Goal: Information Seeking & Learning: Understand process/instructions

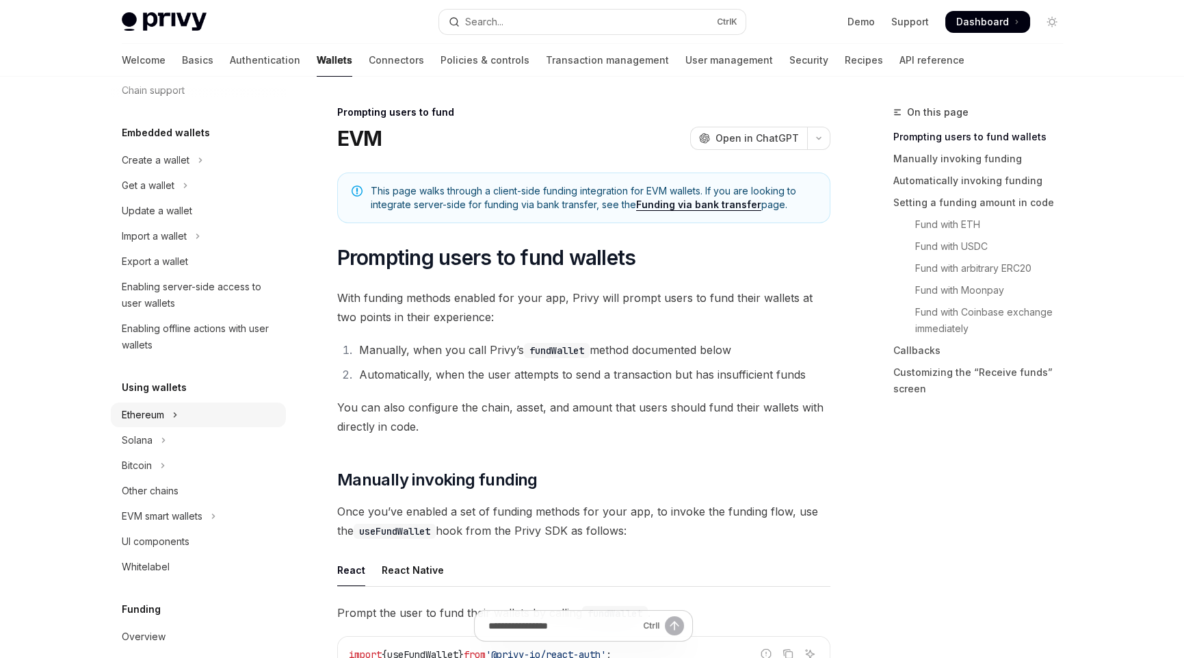
scroll to position [136, 0]
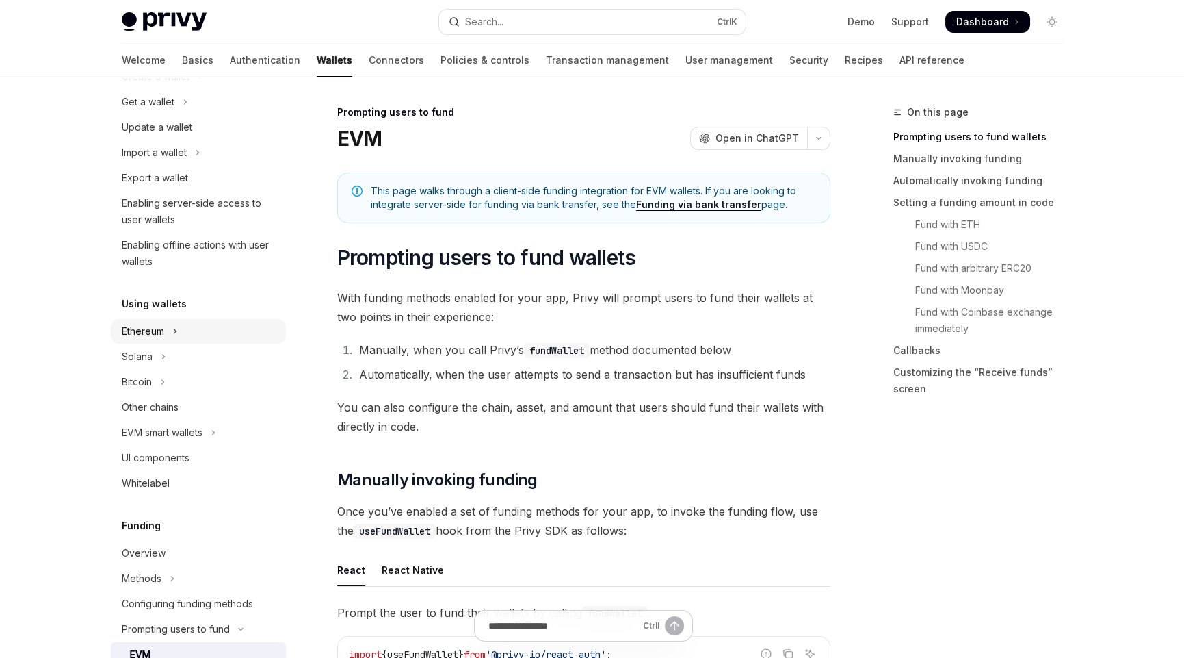
click at [166, 333] on button "Ethereum" at bounding box center [198, 331] width 175 height 25
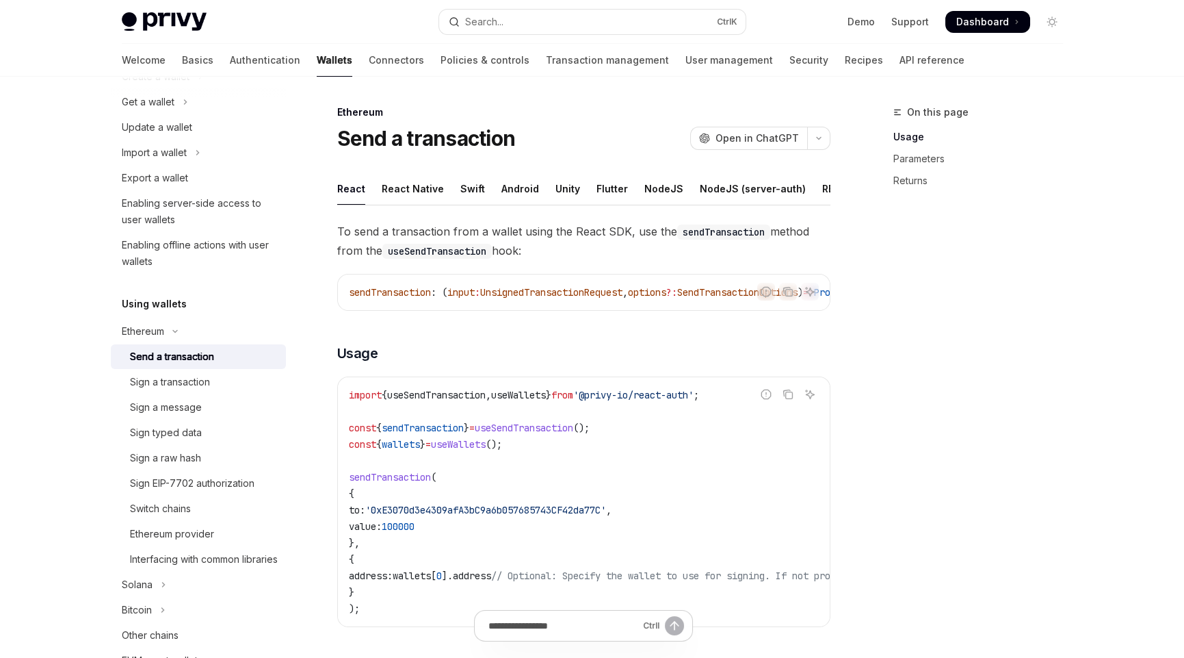
click at [181, 359] on div "Send a transaction" at bounding box center [172, 356] width 84 height 16
click at [167, 382] on div "Sign a transaction" at bounding box center [170, 382] width 80 height 16
click at [157, 412] on div "Sign a message" at bounding box center [166, 407] width 72 height 16
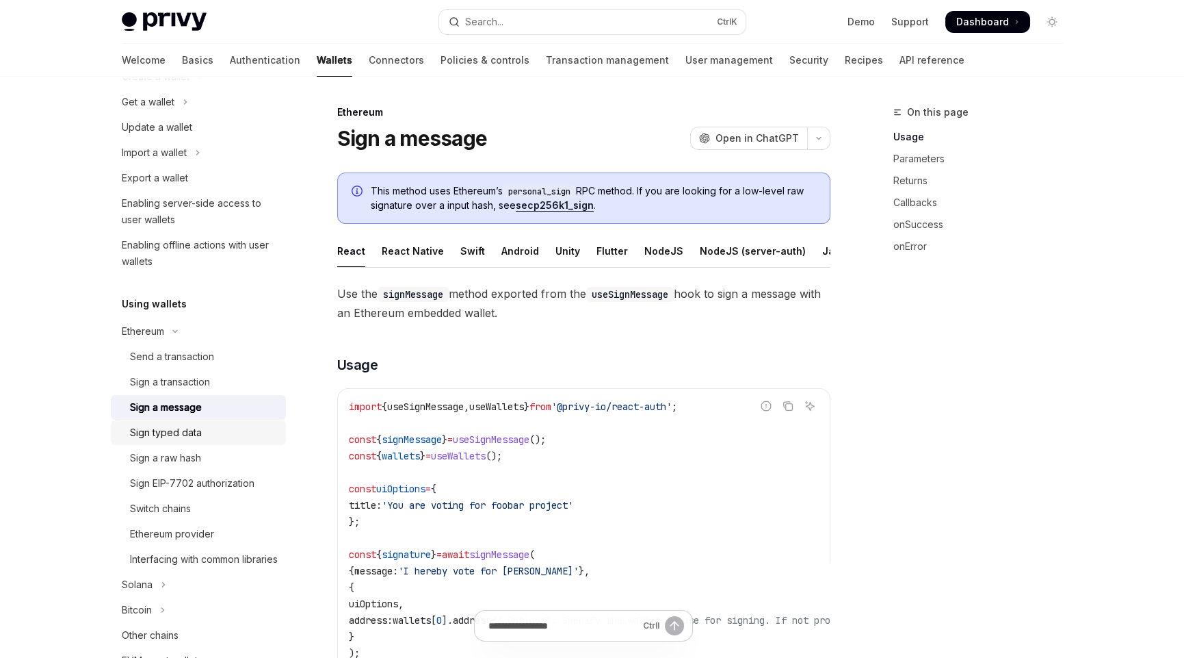
drag, startPoint x: 167, startPoint y: 432, endPoint x: 208, endPoint y: 458, distance: 48.6
click at [167, 432] on div "Sign typed data" at bounding box center [166, 432] width 72 height 16
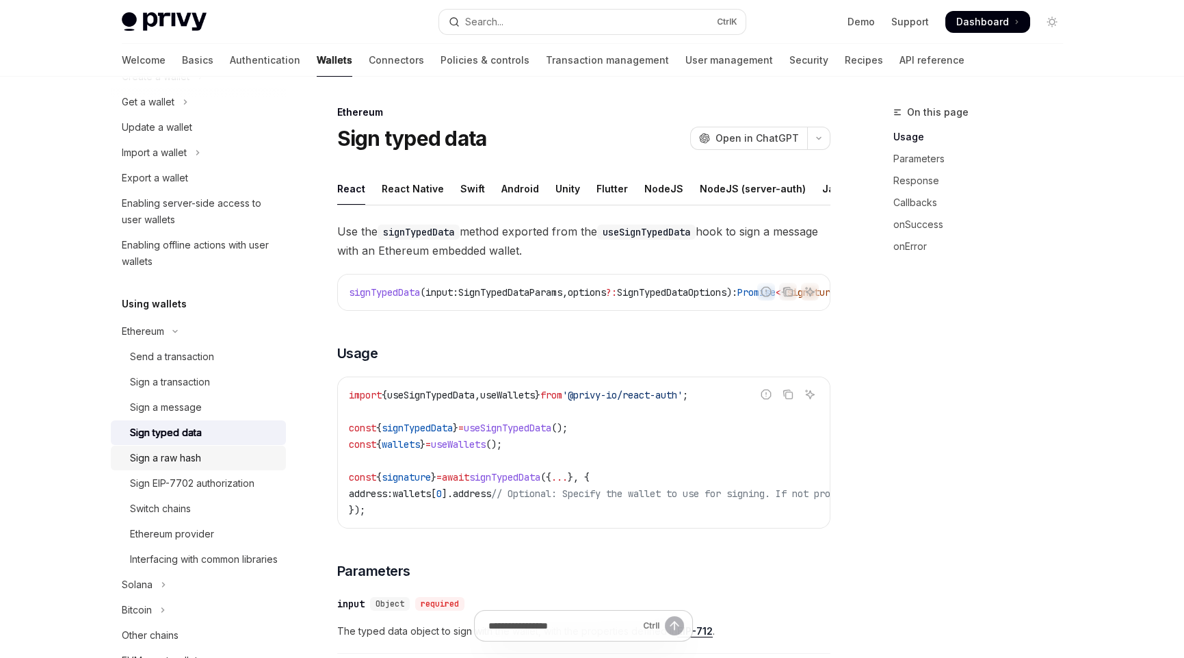
click at [189, 458] on div "Sign a raw hash" at bounding box center [165, 458] width 71 height 16
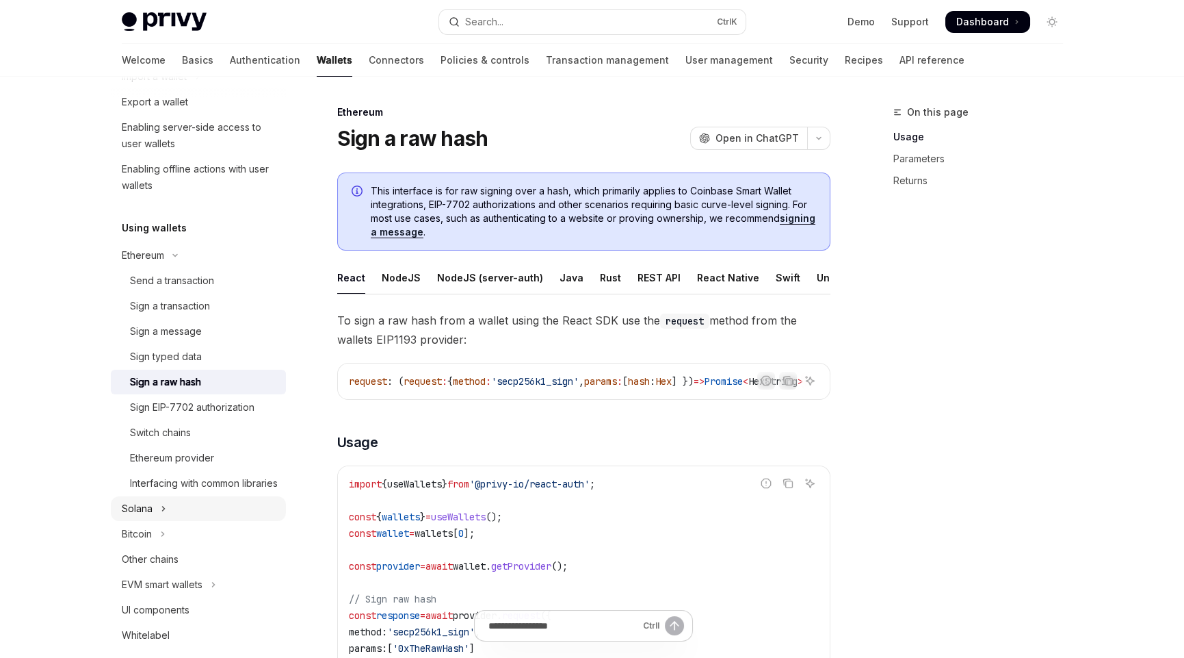
scroll to position [273, 0]
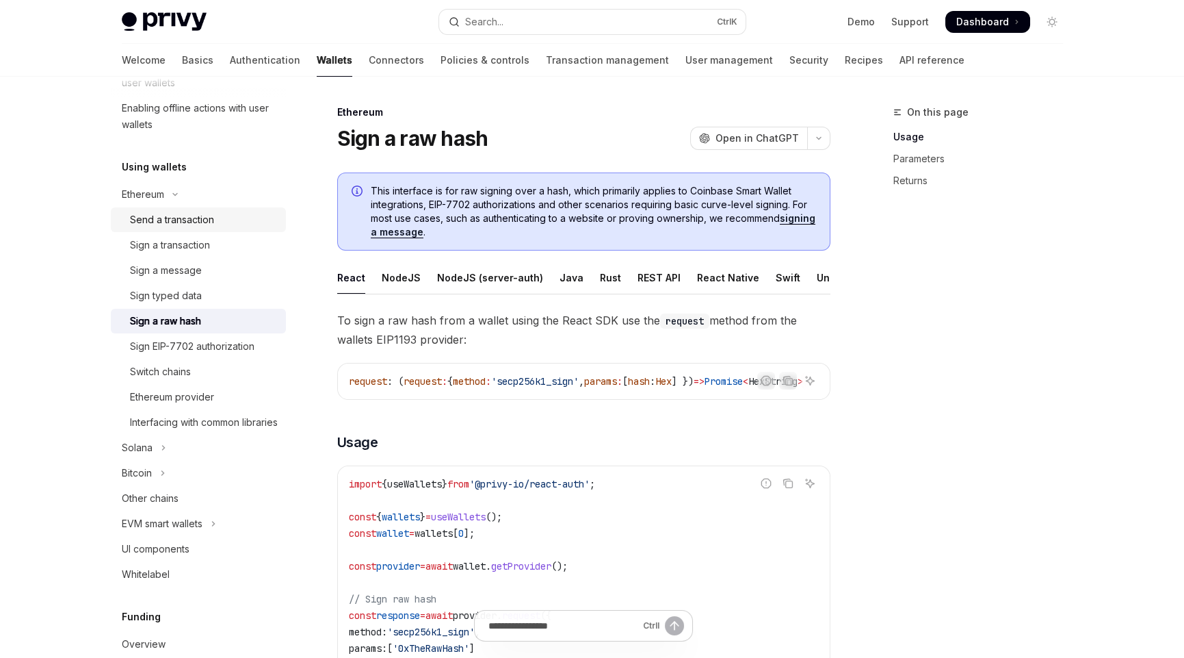
click at [191, 224] on div "Send a transaction" at bounding box center [172, 219] width 84 height 16
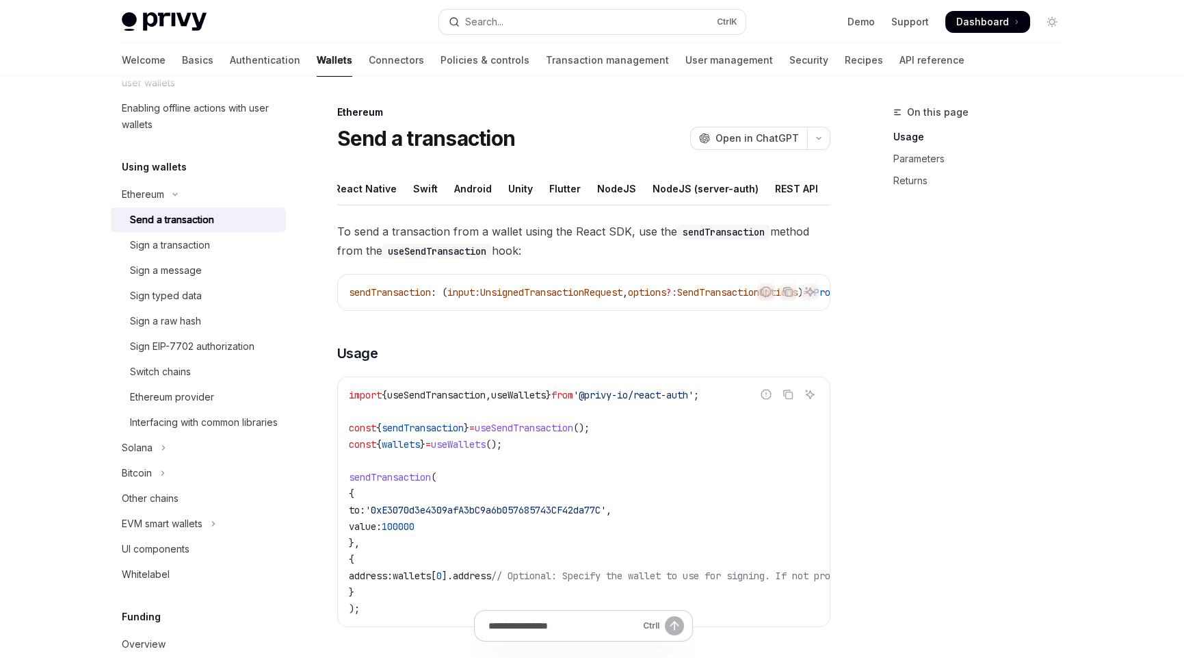
scroll to position [0, 143]
click at [789, 188] on div "Java" at bounding box center [801, 188] width 24 height 32
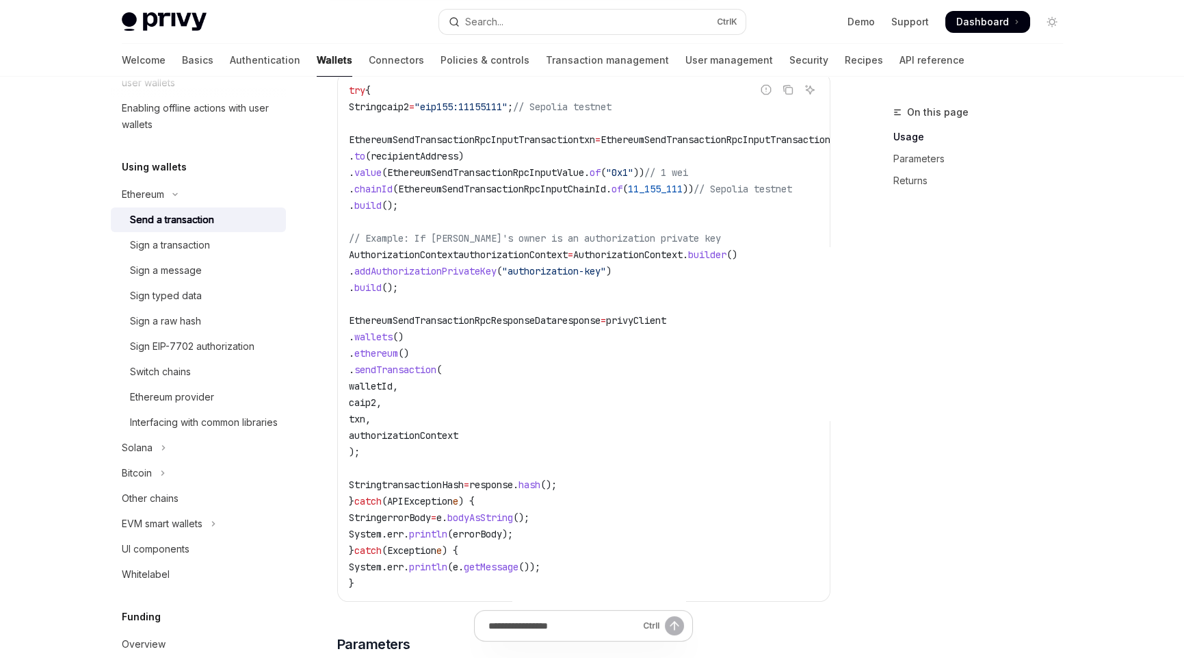
scroll to position [136, 0]
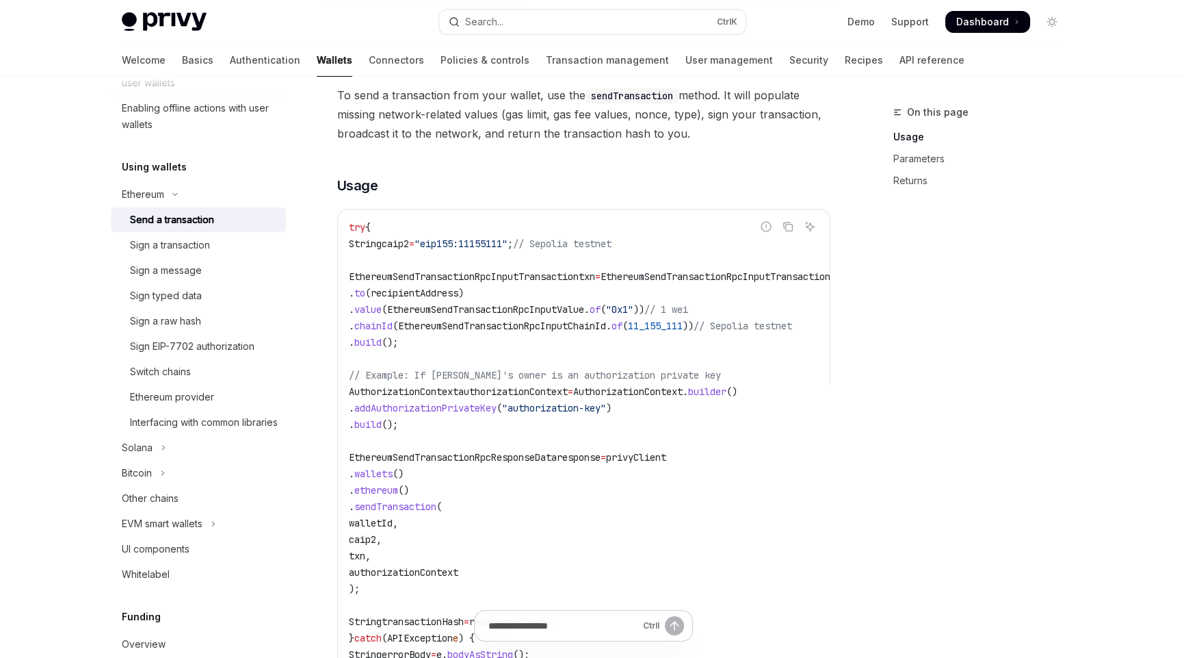
click at [482, 250] on span ""eip155:11155111"" at bounding box center [461, 243] width 93 height 12
click at [606, 250] on span "// Sepolia testnet" at bounding box center [562, 243] width 99 height 12
click at [689, 253] on code "try { String caip2 = "eip155:11155111" ; // Sepolia testnet EthereumSendTransac…" at bounding box center [633, 473] width 569 height 509
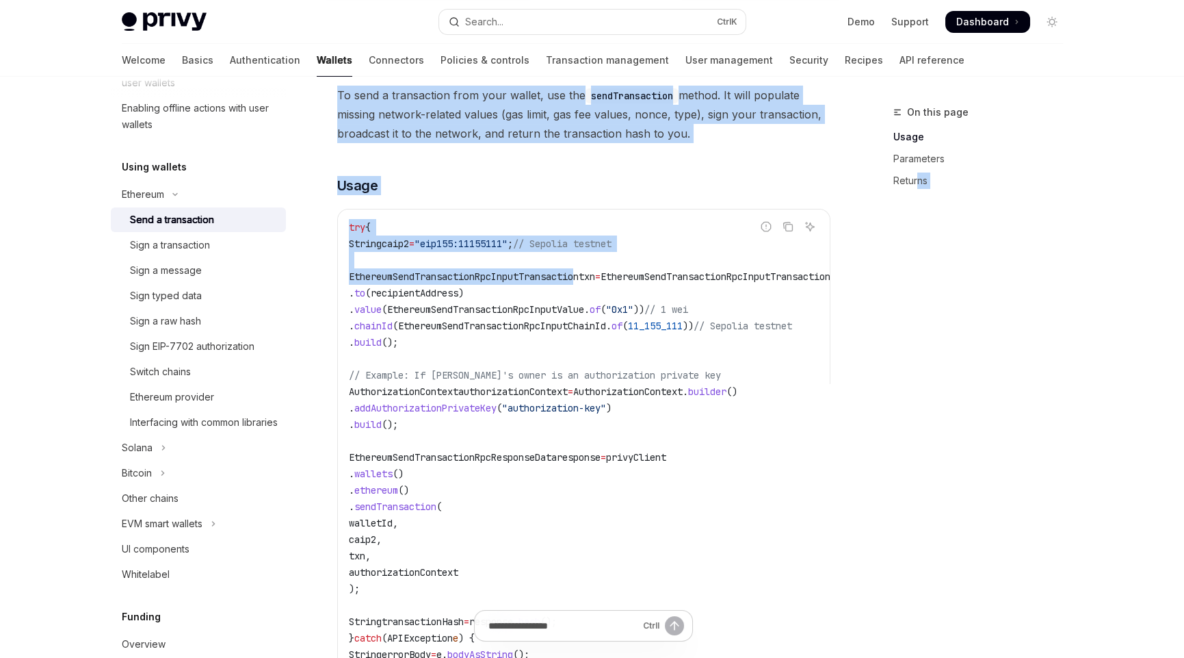
scroll to position [0, 155]
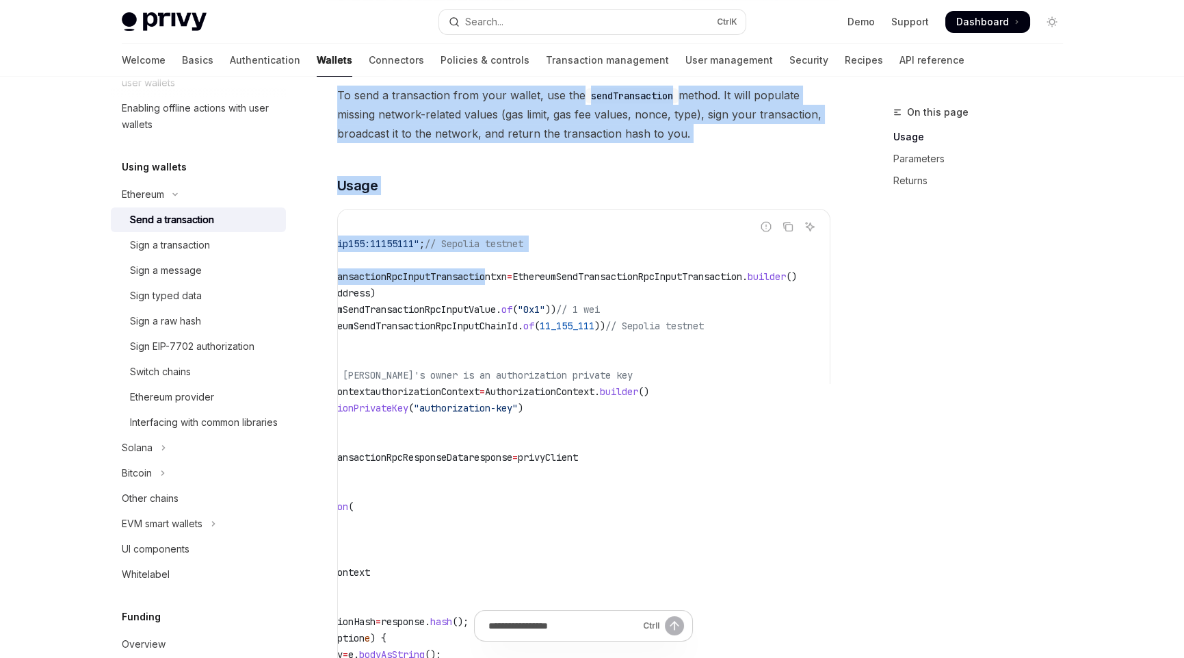
drag, startPoint x: 581, startPoint y: 279, endPoint x: 938, endPoint y: 293, distance: 357.4
click at [655, 275] on code "try { String caip2 = "eip155:11155111" ; // Sepolia testnet EthereumSendTransac…" at bounding box center [545, 473] width 569 height 509
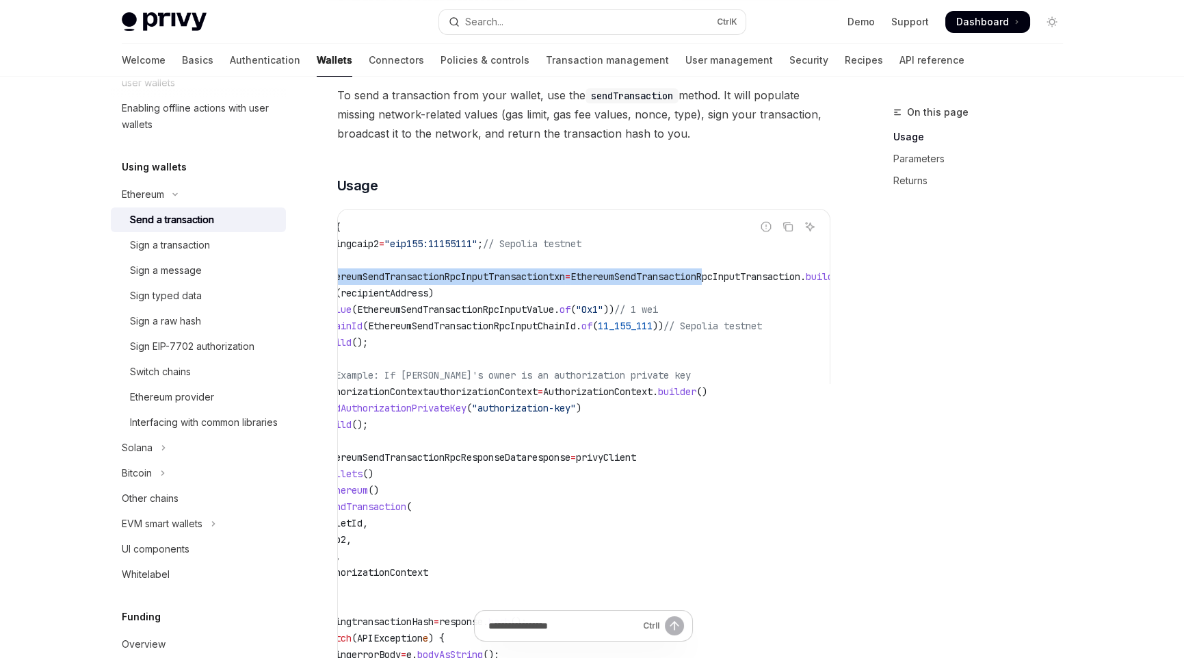
scroll to position [0, 0]
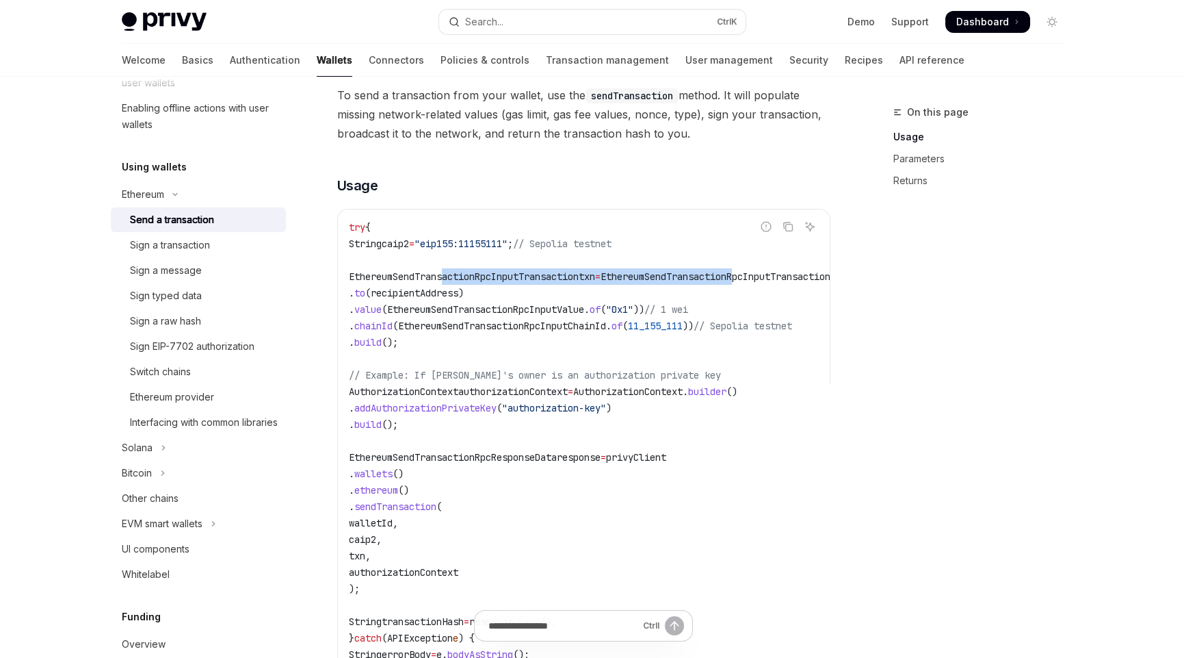
drag, startPoint x: 632, startPoint y: 289, endPoint x: 448, endPoint y: 283, distance: 184.8
click at [448, 283] on span "EthereumSendTransactionRpcInputTransaction txn = EthereumSendTransactionRpcInpu…" at bounding box center [617, 276] width 536 height 12
click at [454, 299] on span "(recipientAddress)" at bounding box center [414, 293] width 99 height 12
drag, startPoint x: 428, startPoint y: 302, endPoint x: 415, endPoint y: 328, distance: 29.4
click at [428, 299] on span "(recipientAddress)" at bounding box center [414, 293] width 99 height 12
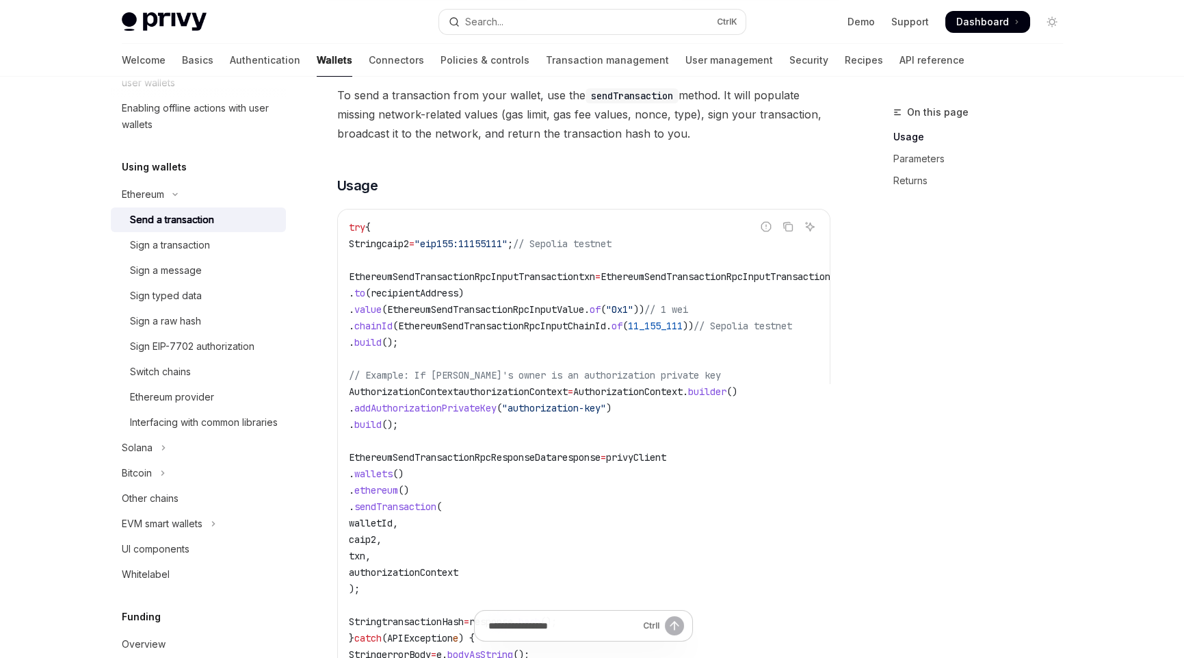
click at [499, 315] on span "EthereumSendTransactionRpcInputValue" at bounding box center [485, 309] width 197 height 12
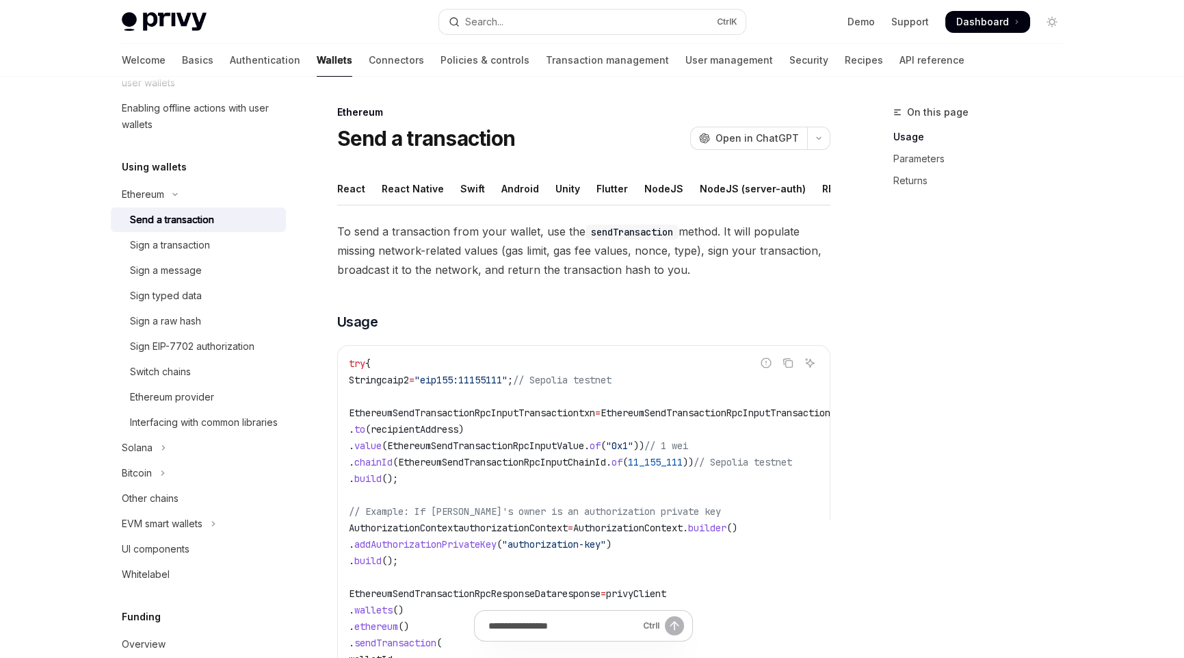
drag, startPoint x: 701, startPoint y: 284, endPoint x: 328, endPoint y: 235, distance: 376.8
click at [689, 279] on span "To send a transaction from your wallet, use the sendTransaction method. It will…" at bounding box center [583, 250] width 493 height 57
drag, startPoint x: 686, startPoint y: 280, endPoint x: 338, endPoint y: 233, distance: 351.4
click at [338, 233] on span "To send a transaction from your wallet, use the sendTransaction method. It will…" at bounding box center [583, 250] width 493 height 57
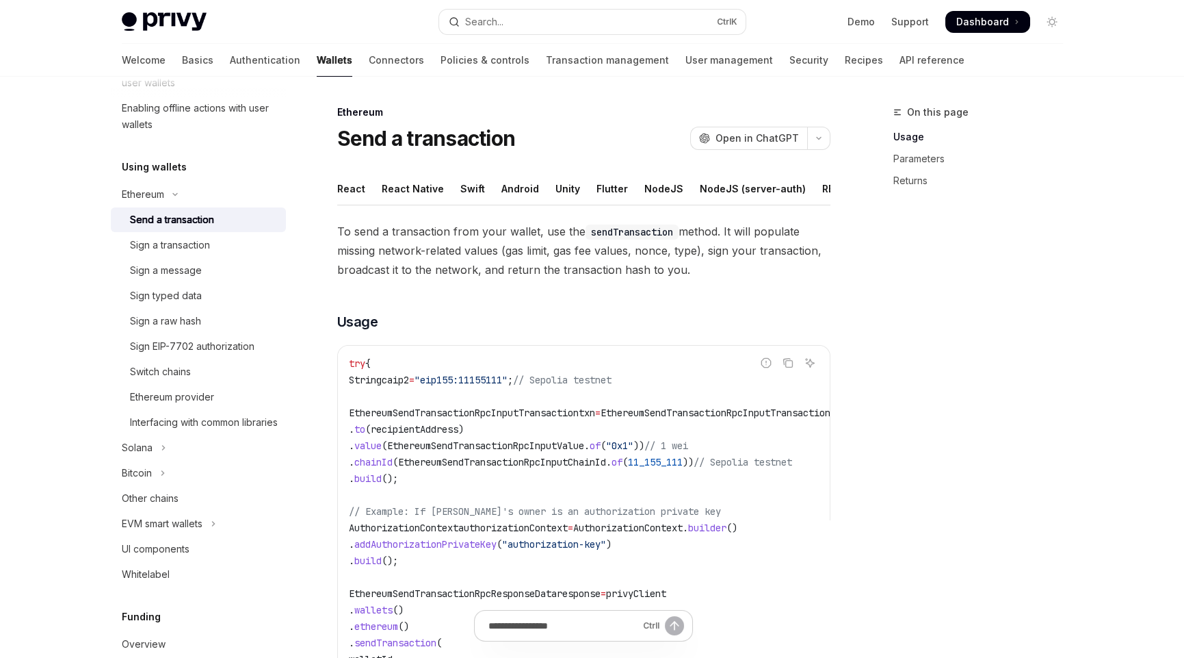
click at [689, 242] on span "To send a transaction from your wallet, use the sendTransaction method. It will…" at bounding box center [583, 250] width 493 height 57
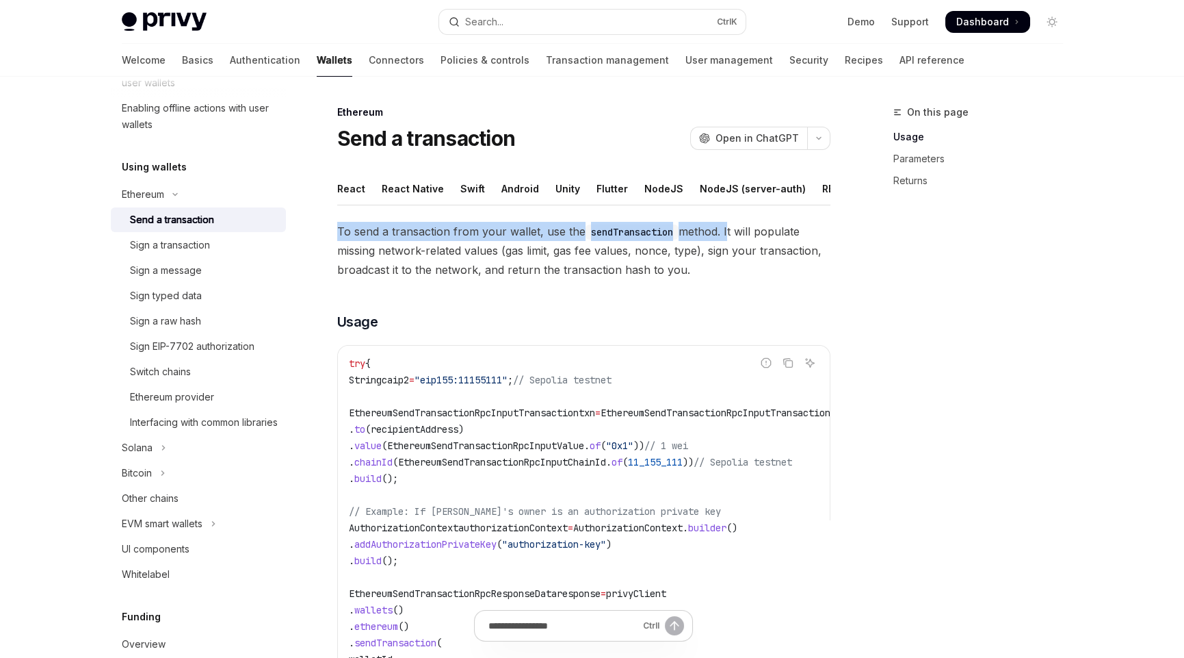
drag, startPoint x: 335, startPoint y: 240, endPoint x: 728, endPoint y: 239, distance: 393.5
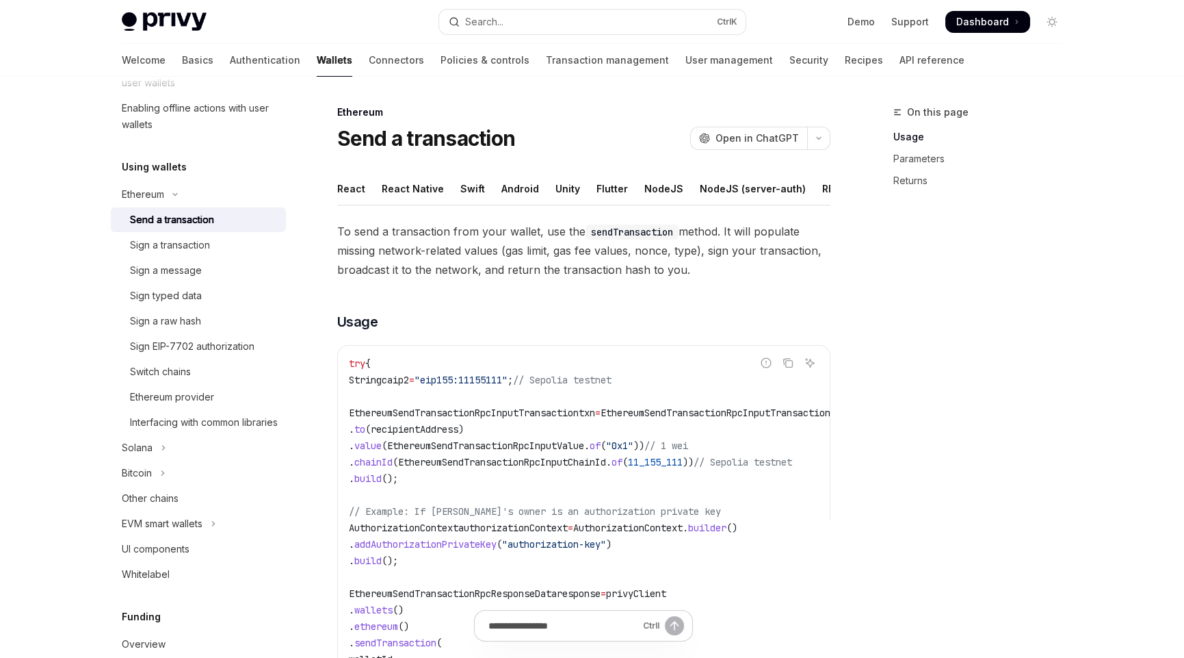
click at [757, 253] on span "To send a transaction from your wallet, use the sendTransaction method. It will…" at bounding box center [583, 250] width 493 height 57
drag, startPoint x: 728, startPoint y: 238, endPoint x: 716, endPoint y: 273, distance: 36.8
click at [716, 273] on span "To send a transaction from your wallet, use the sendTransaction method. It will…" at bounding box center [583, 250] width 493 height 57
click at [913, 379] on div "On this page Usage Parameters Returns" at bounding box center [970, 381] width 208 height 554
click at [1011, 508] on div "On this page Usage Parameters Returns" at bounding box center [970, 381] width 208 height 554
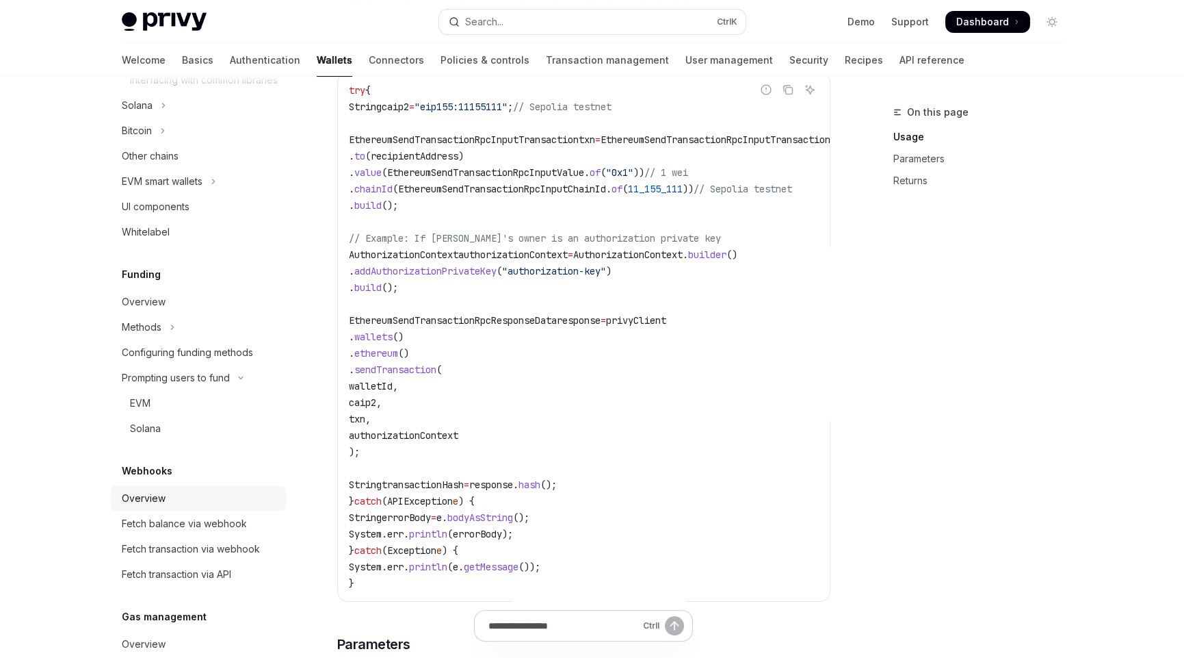
scroll to position [752, 0]
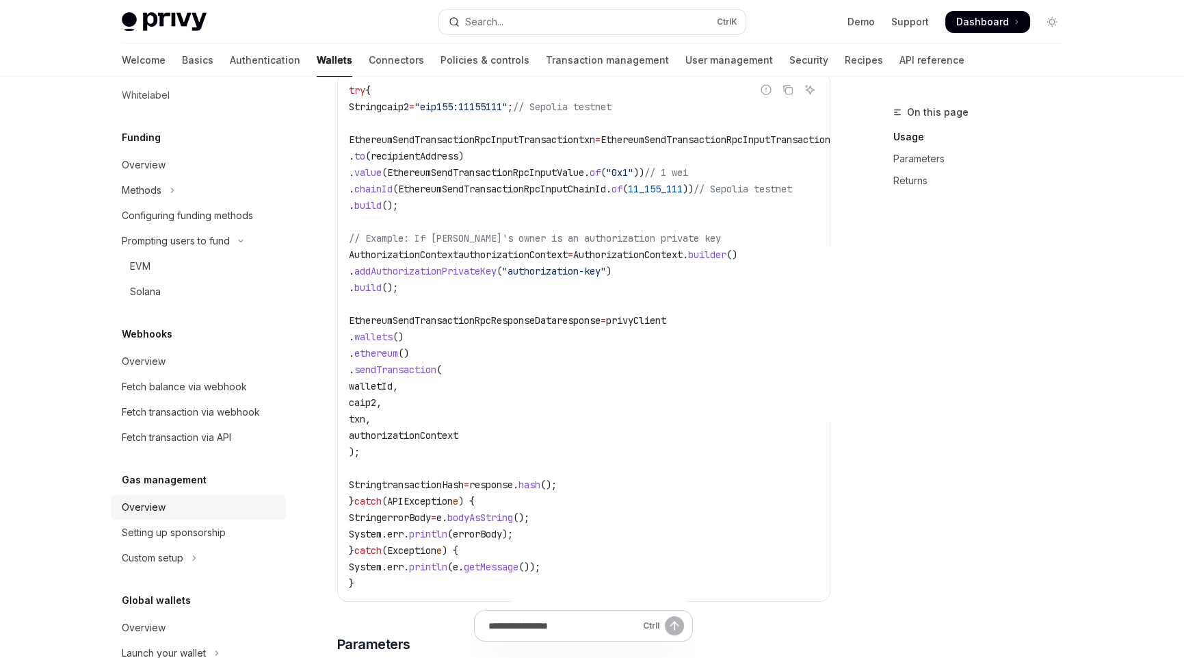
click at [154, 515] on div "Overview" at bounding box center [144, 507] width 44 height 16
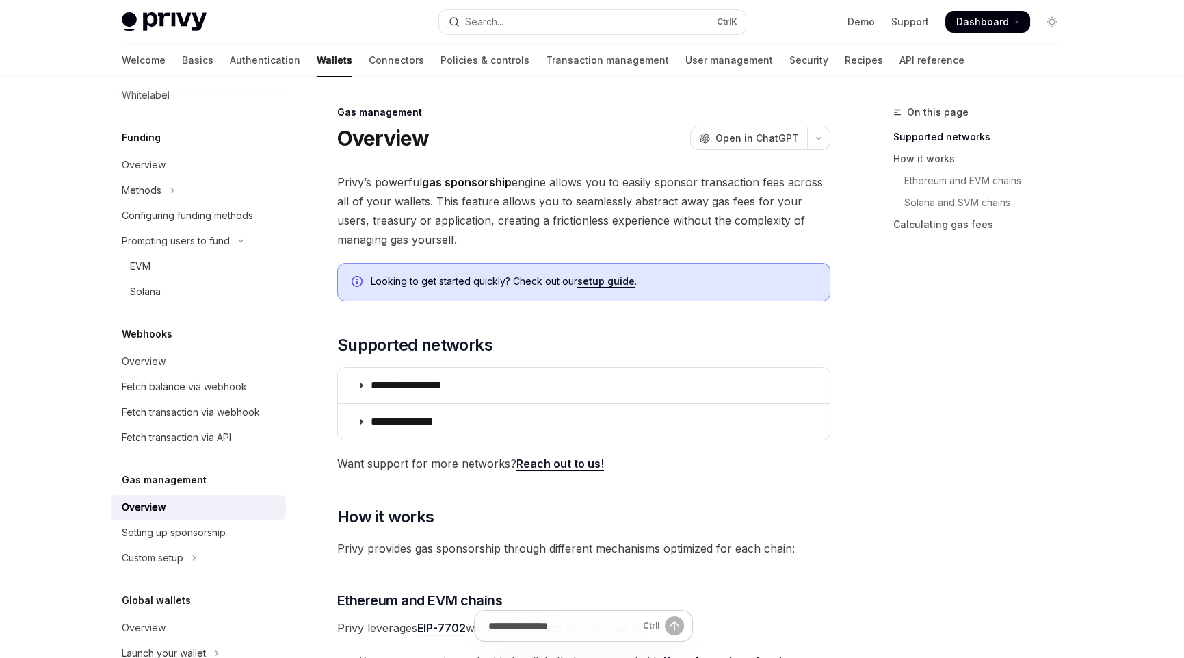
drag, startPoint x: 337, startPoint y: 178, endPoint x: 439, endPoint y: 233, distance: 116.3
click at [439, 233] on span "Privy’s powerful gas sponsorship engine allows you to easily sponsor transactio…" at bounding box center [583, 210] width 493 height 77
click at [617, 189] on span "Privy’s powerful gas sponsorship engine allows you to easily sponsor transactio…" at bounding box center [583, 210] width 493 height 77
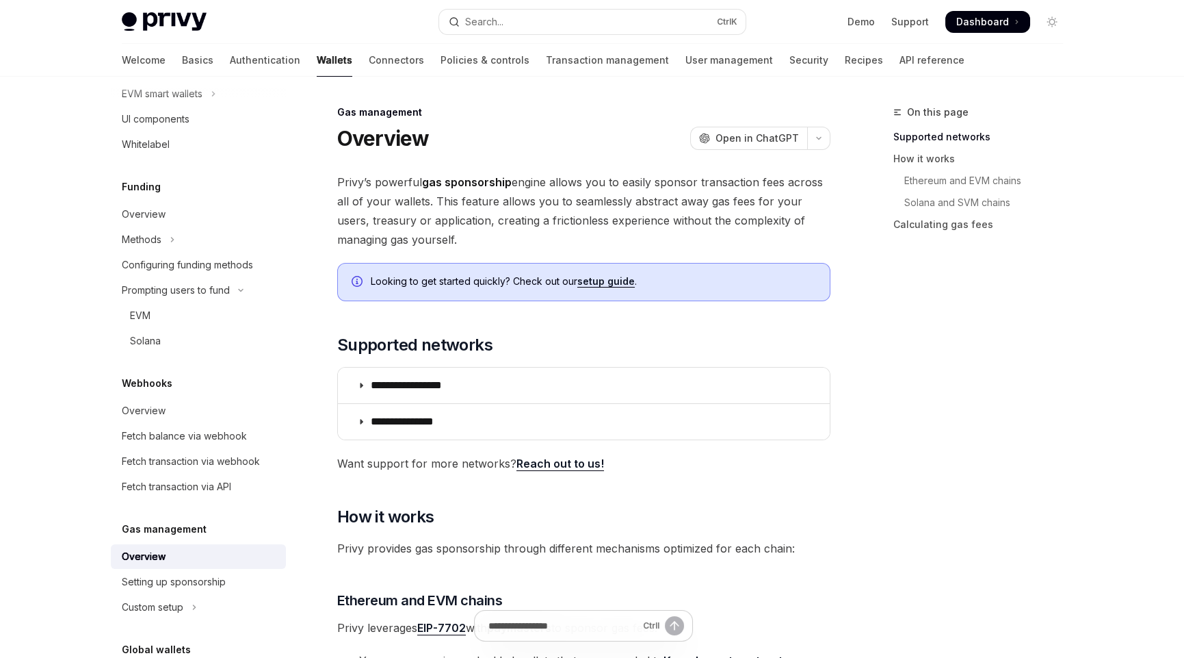
scroll to position [752, 0]
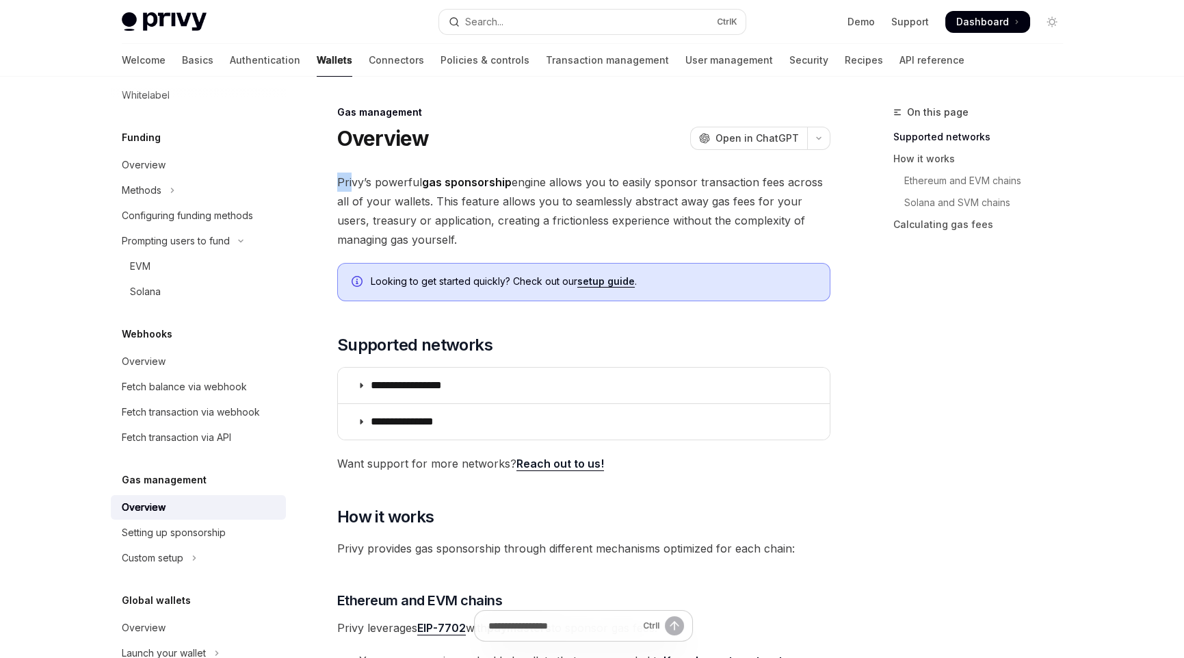
drag, startPoint x: 337, startPoint y: 183, endPoint x: 351, endPoint y: 167, distance: 21.4
click at [471, 181] on strong "gas sponsorship" at bounding box center [467, 182] width 90 height 14
click at [481, 183] on strong "gas sponsorship" at bounding box center [467, 182] width 90 height 14
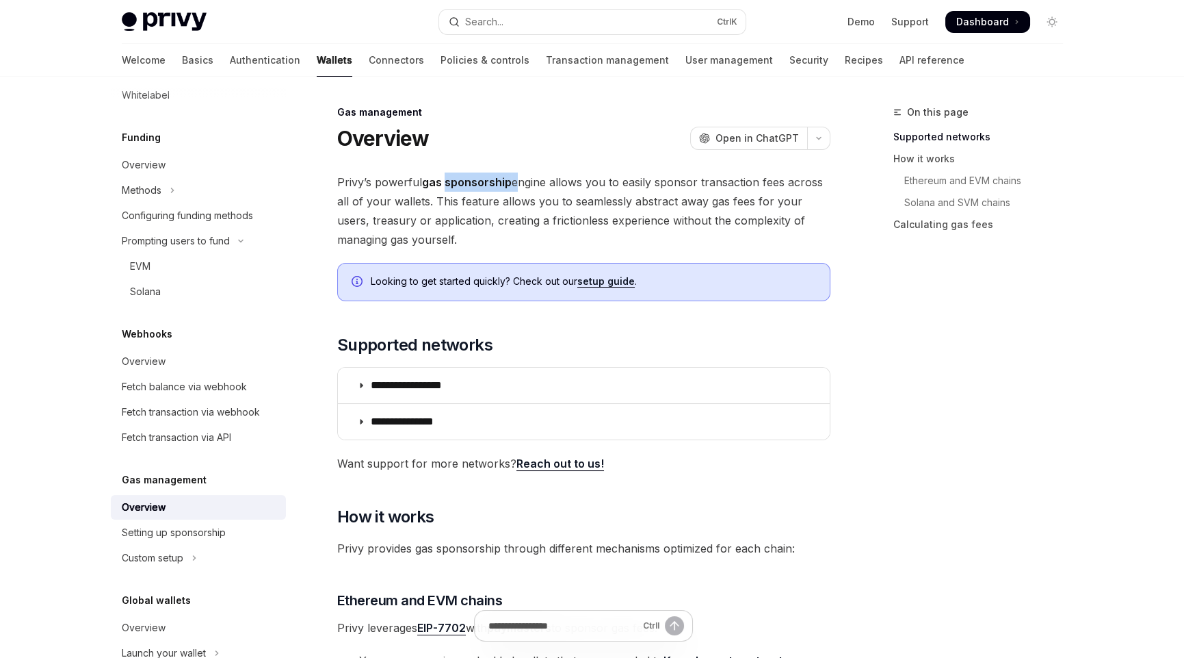
click at [481, 183] on strong "gas sponsorship" at bounding box center [467, 182] width 90 height 14
click at [714, 236] on span "Privy’s powerful gas sponsorship engine allows you to easily sponsor transactio…" at bounding box center [583, 210] width 493 height 77
click at [629, 181] on span "Privy’s powerful gas sponsorship engine allows you to easily sponsor transactio…" at bounding box center [583, 210] width 493 height 77
click at [670, 179] on span "Privy’s powerful gas sponsorship engine allows you to easily sponsor transactio…" at bounding box center [583, 210] width 493 height 77
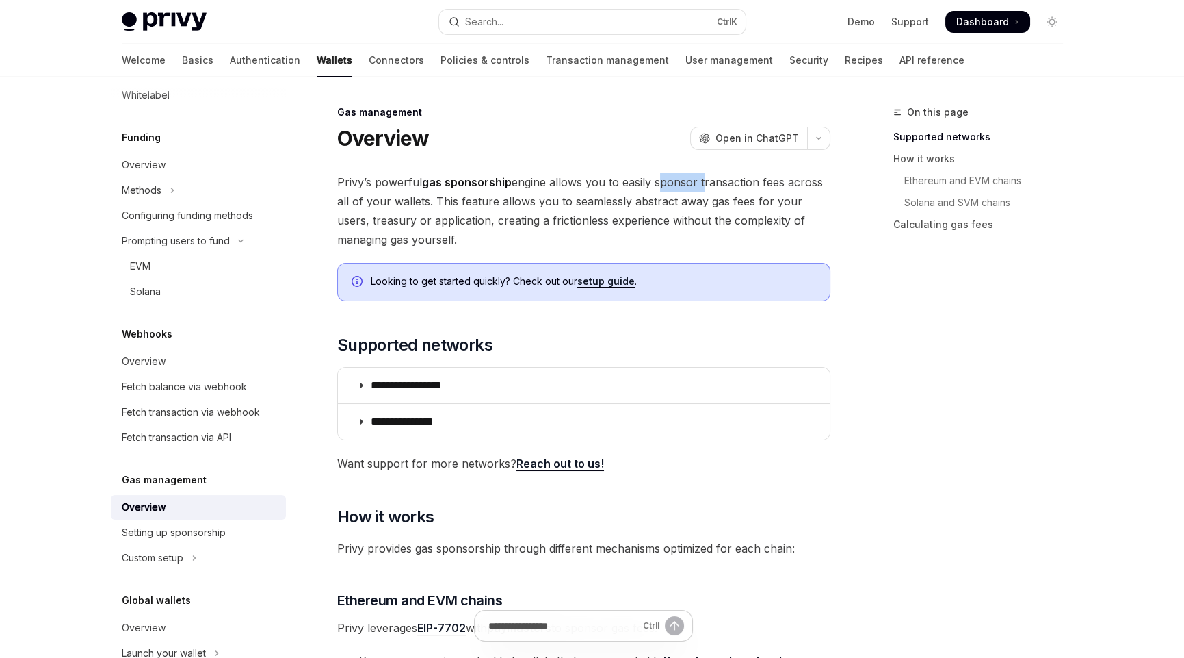
click at [670, 179] on span "Privy’s powerful gas sponsorship engine allows you to easily sponsor transactio…" at bounding box center [583, 210] width 493 height 77
click at [801, 186] on span "Privy’s powerful gas sponsorship engine allows you to easily sponsor transactio…" at bounding box center [583, 210] width 493 height 77
click at [677, 179] on span "Privy’s powerful gas sponsorship engine allows you to easily sponsor transactio…" at bounding box center [583, 210] width 493 height 77
drag, startPoint x: 677, startPoint y: 179, endPoint x: 796, endPoint y: 345, distance: 204.0
click at [677, 179] on span "Privy’s powerful gas sponsorship engine allows you to easily sponsor transactio…" at bounding box center [583, 210] width 493 height 77
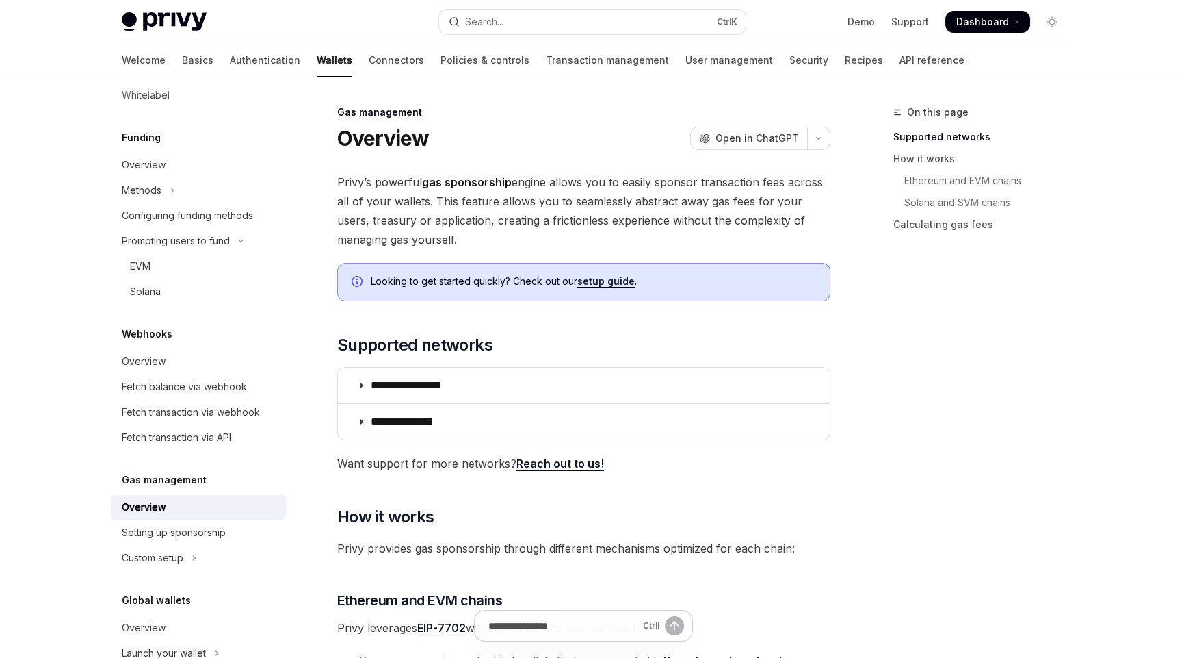
click at [910, 326] on div "On this page Supported networks How it works Ethereum and EVM chains Solana and…" at bounding box center [970, 381] width 208 height 554
drag, startPoint x: 433, startPoint y: 203, endPoint x: 456, endPoint y: 242, distance: 45.7
click at [456, 242] on span "Privy’s powerful gas sponsorship engine allows you to easily sponsor transactio…" at bounding box center [583, 210] width 493 height 77
click at [947, 467] on div "On this page Supported networks How it works Ethereum and EVM chains Solana and…" at bounding box center [970, 381] width 208 height 554
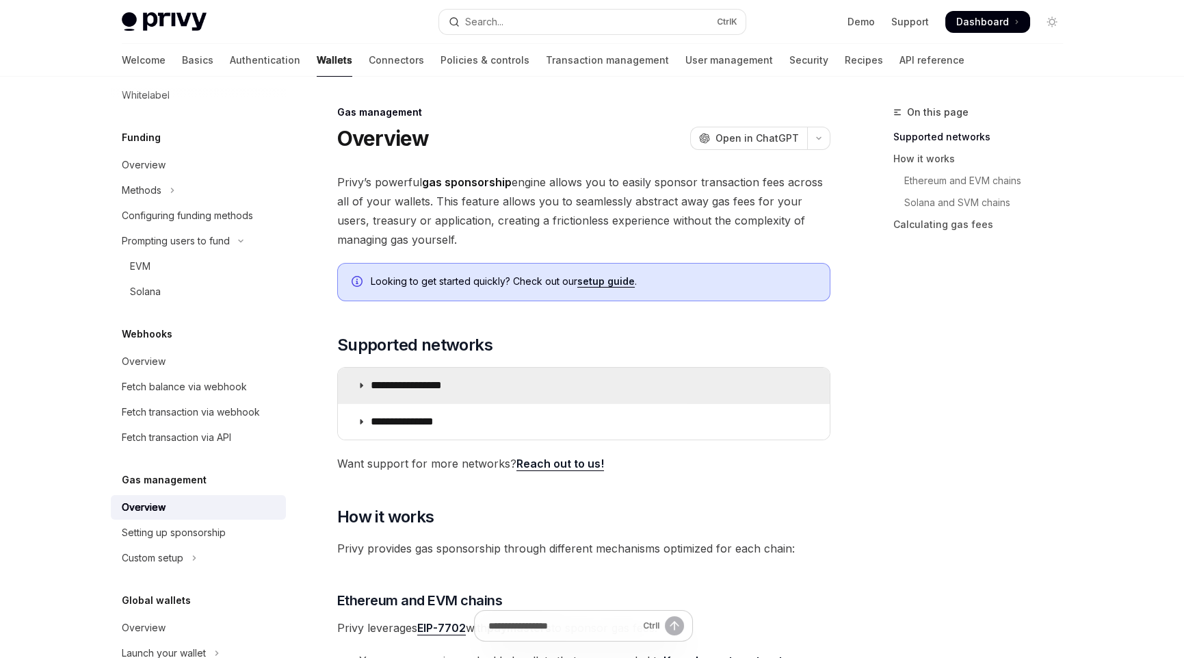
click at [360, 381] on icon at bounding box center [361, 385] width 8 height 8
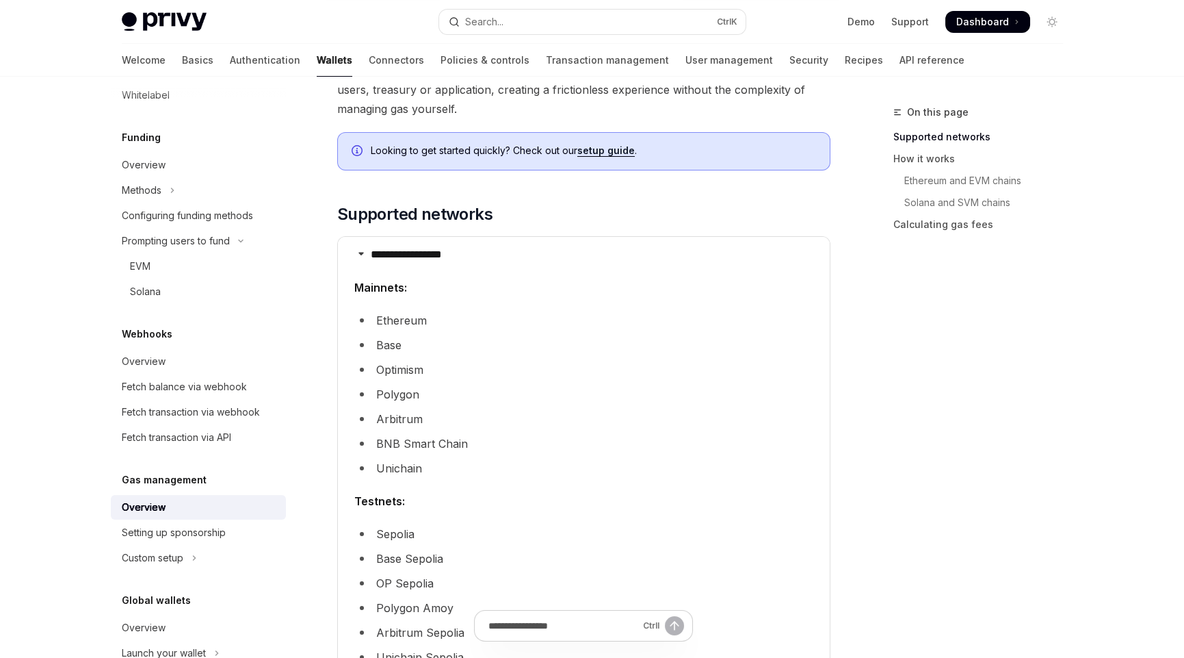
scroll to position [136, 0]
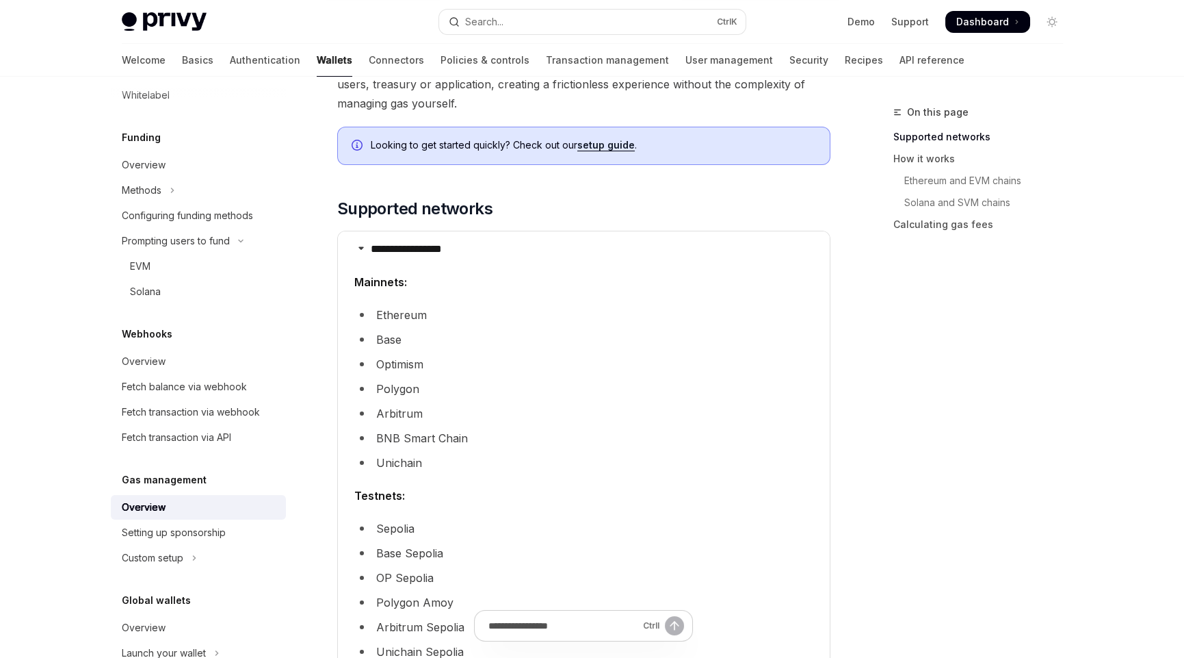
click at [415, 314] on li "Ethereum" at bounding box center [583, 314] width 459 height 19
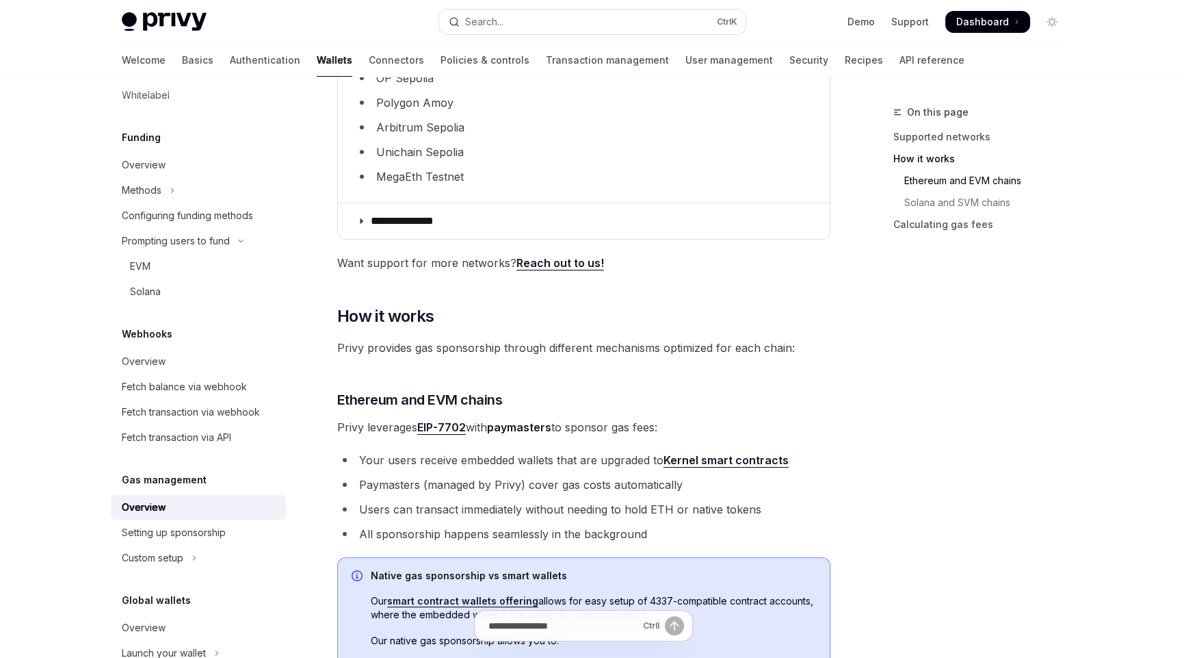
scroll to position [684, 0]
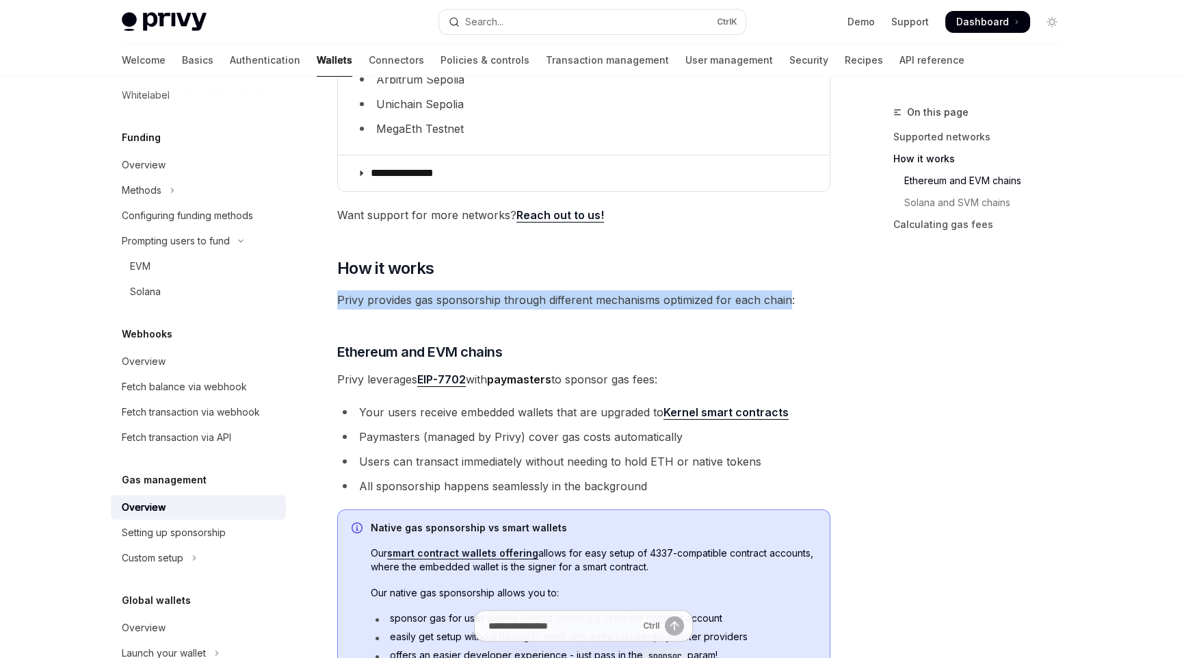
drag, startPoint x: 335, startPoint y: 297, endPoint x: 789, endPoint y: 297, distance: 453.7
click at [789, 297] on div "**********" at bounding box center [455, 399] width 755 height 1959
click at [859, 326] on div "**********" at bounding box center [592, 386] width 963 height 1986
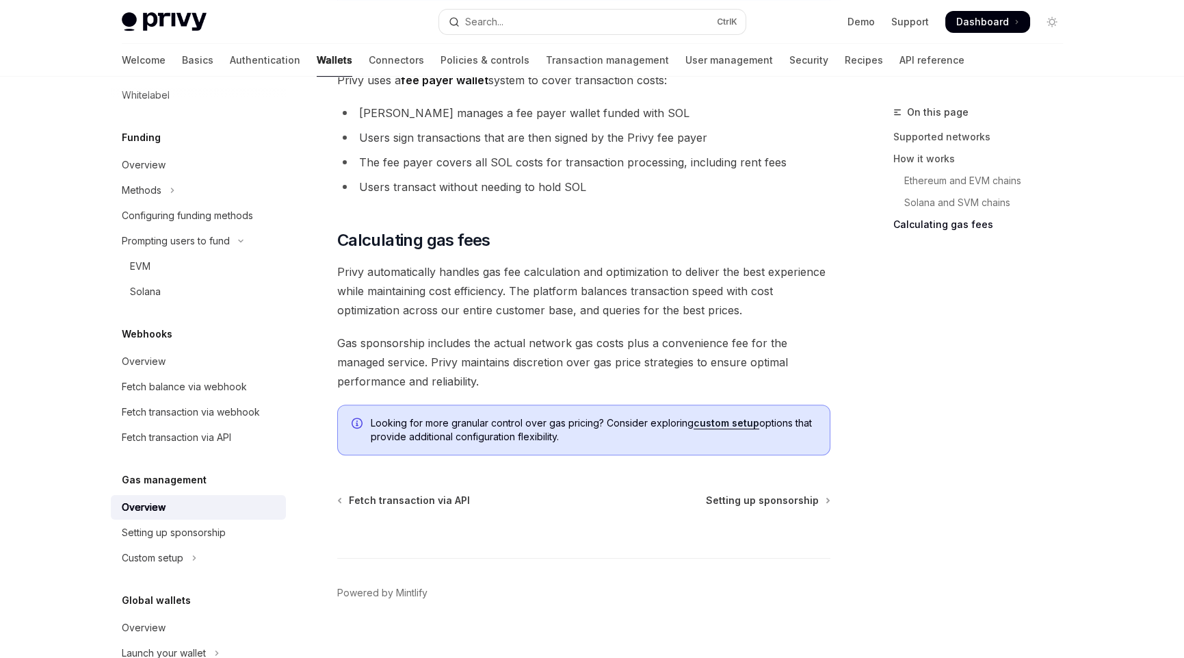
scroll to position [1401, 0]
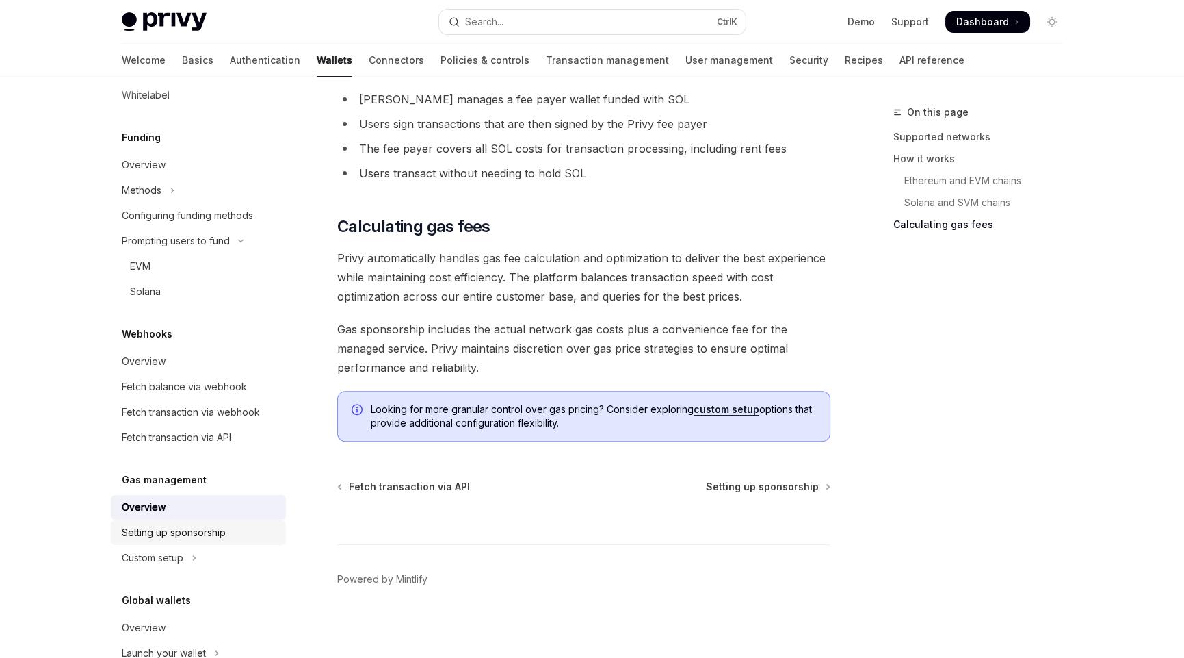
click at [203, 541] on div "Setting up sponsorship" at bounding box center [174, 532] width 104 height 16
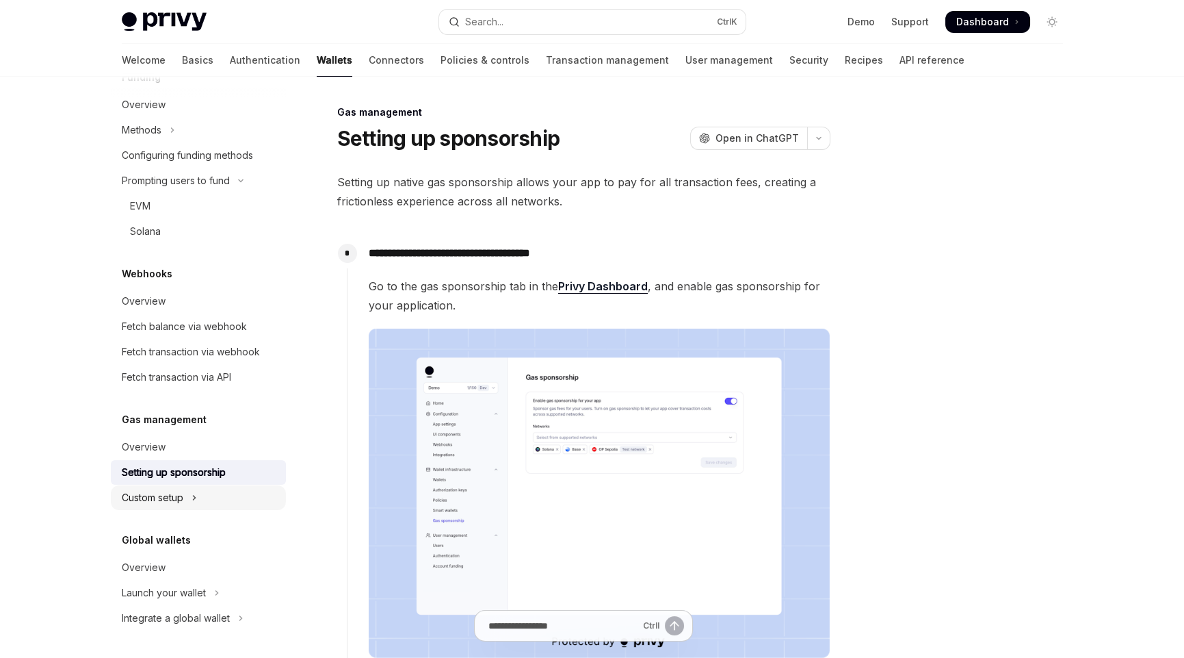
scroll to position [827, 0]
click at [192, 497] on icon "Toggle Custom setup section" at bounding box center [194, 497] width 5 height 16
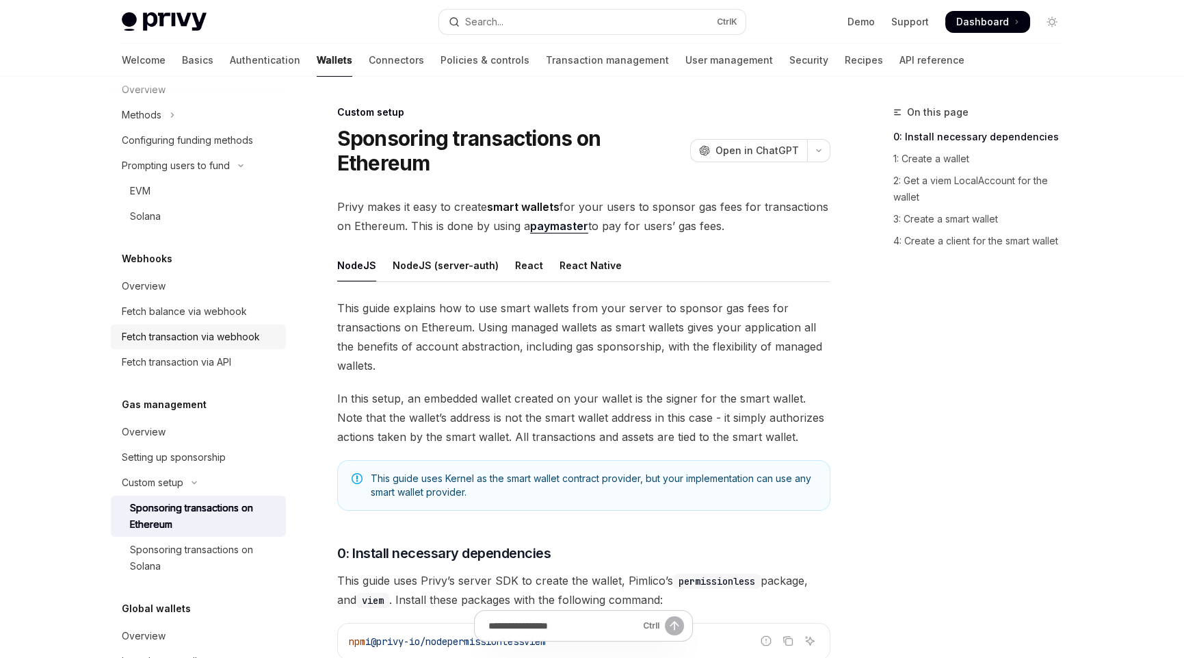
scroll to position [778, 0]
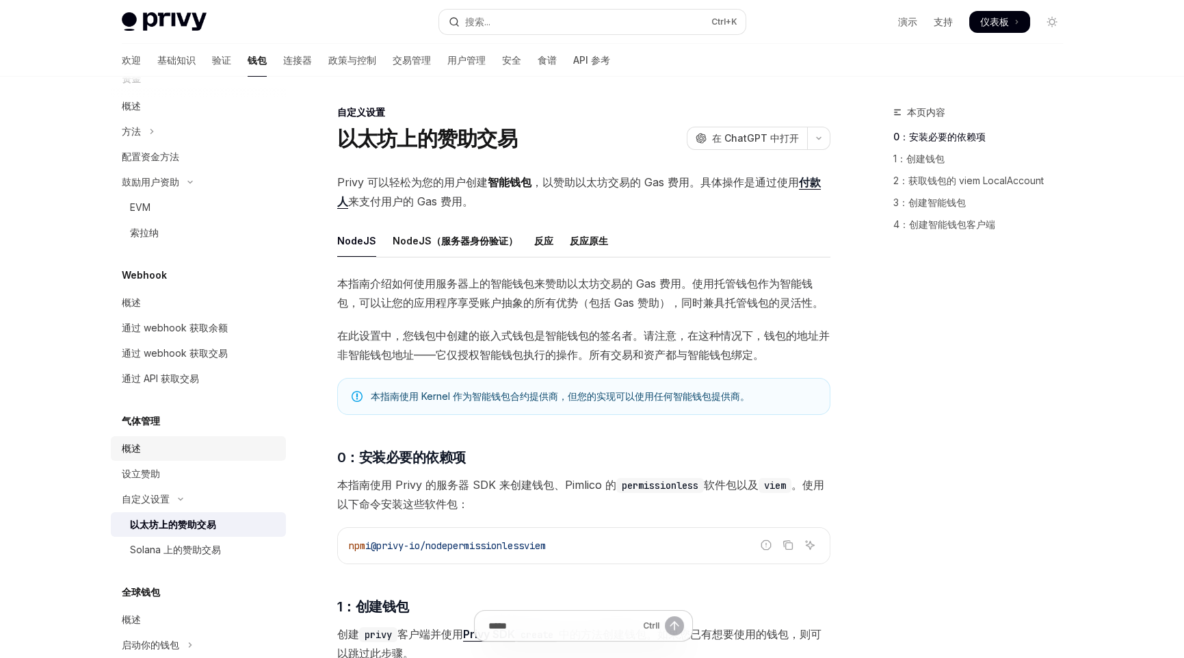
click at [134, 445] on font "概述" at bounding box center [131, 448] width 19 height 12
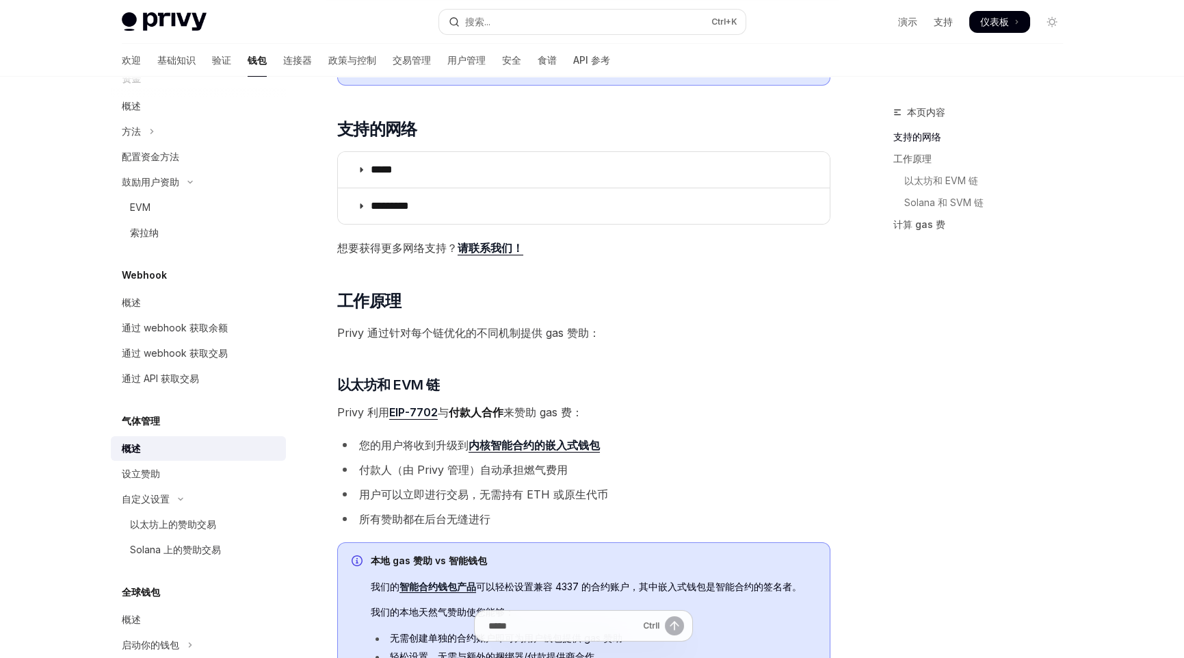
scroll to position [205, 0]
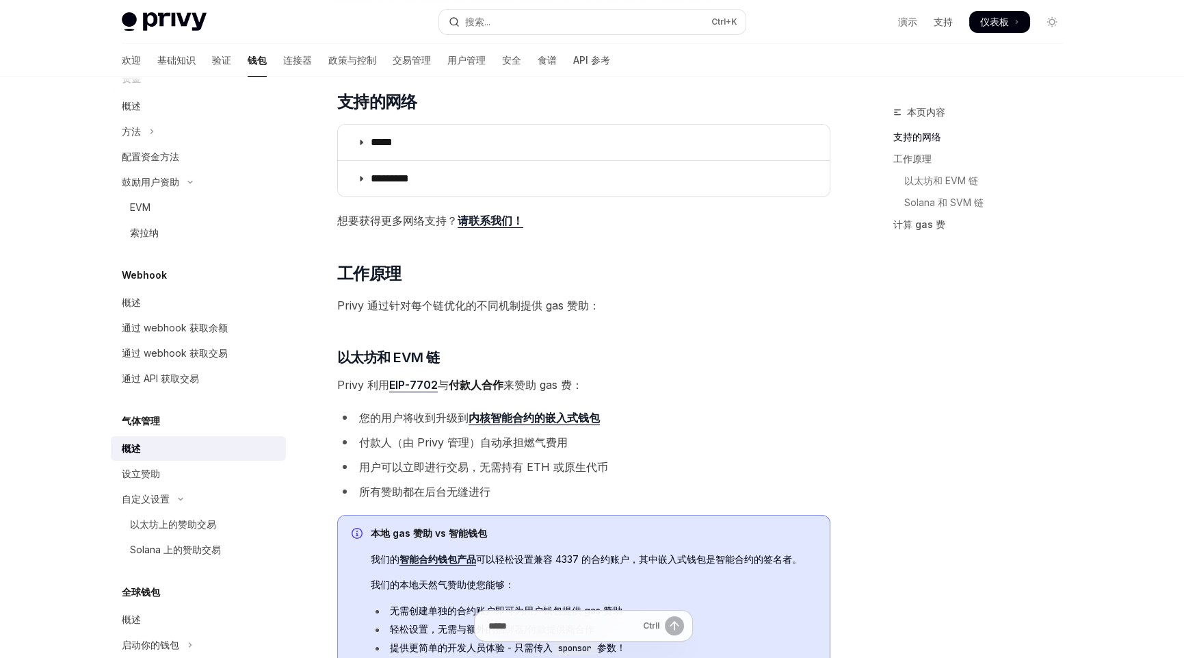
click at [407, 379] on font "EIP-7702" at bounding box center [413, 385] width 49 height 14
click at [642, 436] on li "付款人（由 Privy 管理）自动承担燃气费用" at bounding box center [583, 441] width 493 height 19
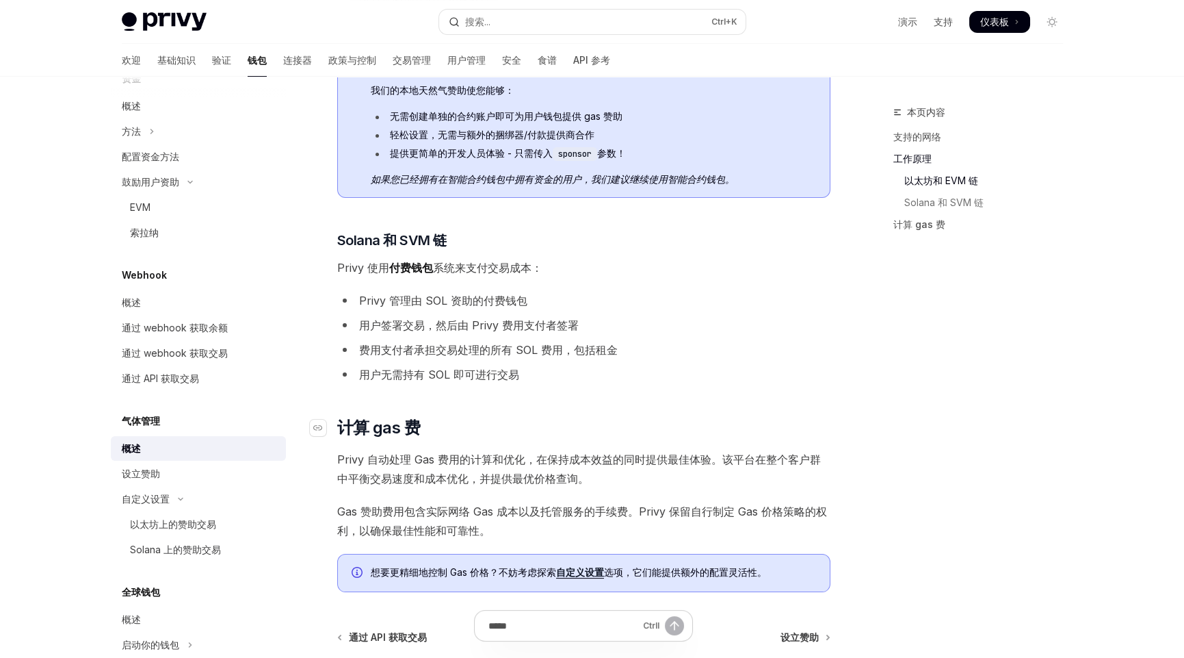
scroll to position [752, 0]
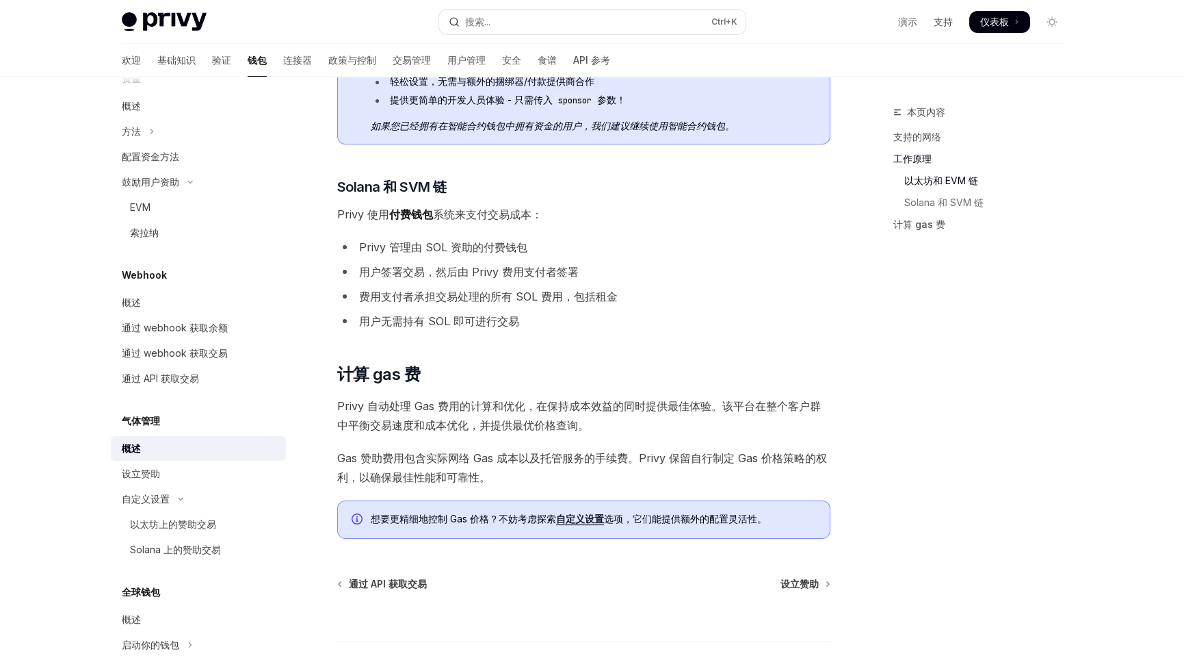
click at [595, 422] on span "Privy 自动处理 Gas 费用的计算和优化，在保持成本效益的同时提供最佳体验。该平台在整个客户群中平衡交易速度和成本优化，并提供最优价格查询。" at bounding box center [583, 415] width 493 height 38
click at [596, 422] on span "Privy 自动处理 Gas 费用的计算和优化，在保持成本效益的同时提供最佳体验。该平台在整个客户群中平衡交易速度和成本优化，并提供最优价格查询。" at bounding box center [583, 415] width 493 height 38
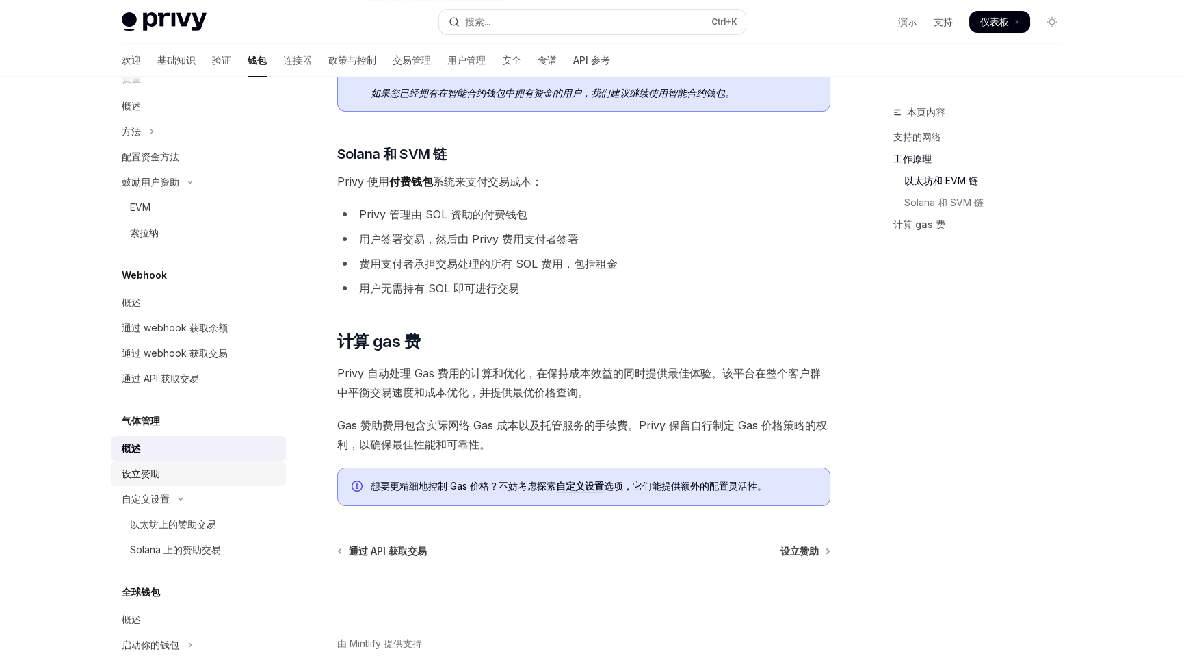
scroll to position [849, 0]
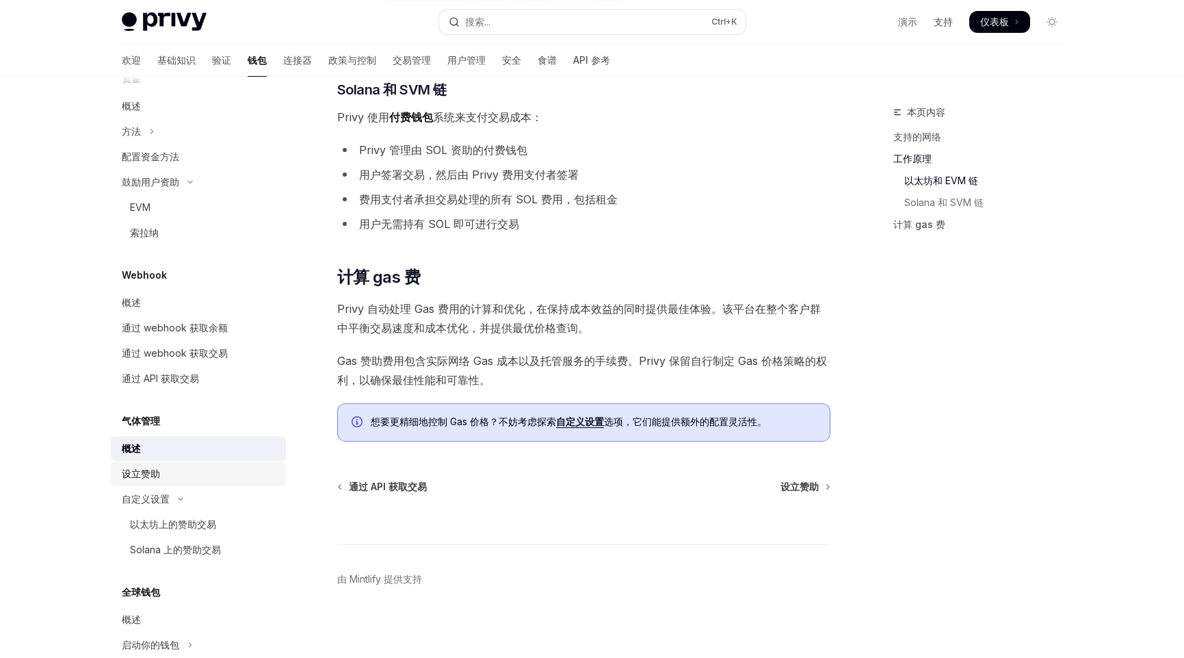
click at [161, 473] on div "设立赞助" at bounding box center [200, 473] width 156 height 16
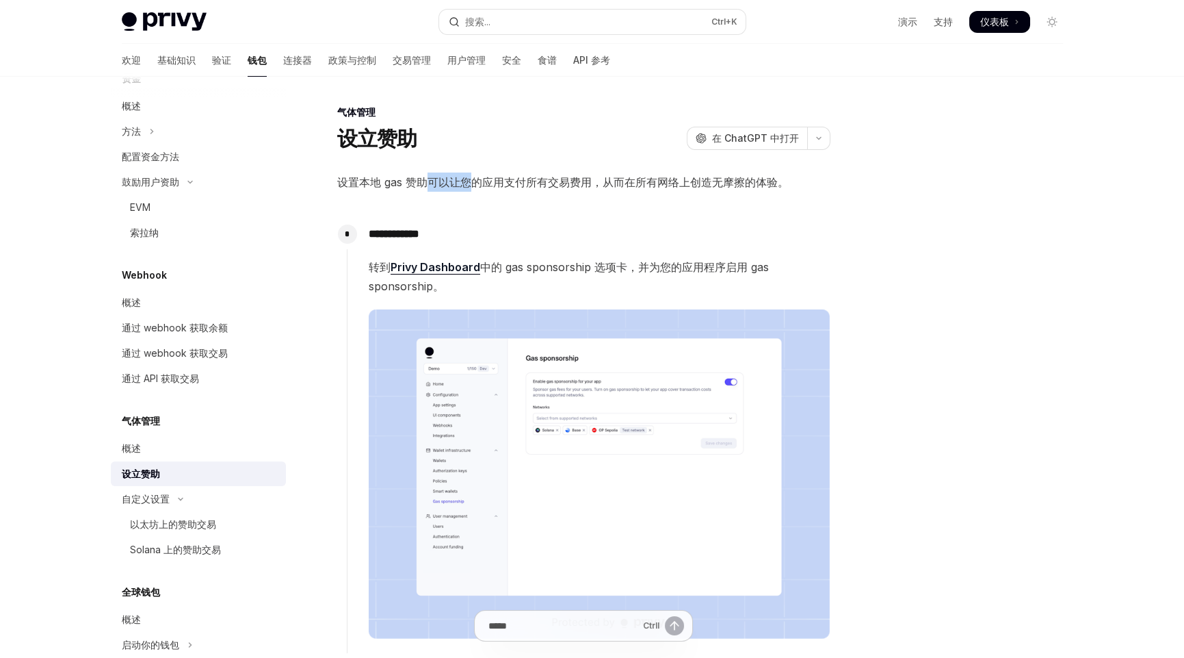
drag, startPoint x: 427, startPoint y: 183, endPoint x: 469, endPoint y: 184, distance: 42.4
click at [469, 184] on font "设置本地 gas 赞助可以让您的应用支付所有交易费用，从而在所有网络上创造无摩擦的体验。" at bounding box center [563, 182] width 452 height 14
drag, startPoint x: 546, startPoint y: 179, endPoint x: 588, endPoint y: 181, distance: 41.8
click at [588, 181] on font "设置本地 gas 赞助可以让您的应用支付所有交易费用，从而在所有网络上创造无摩擦的体验。" at bounding box center [563, 182] width 452 height 14
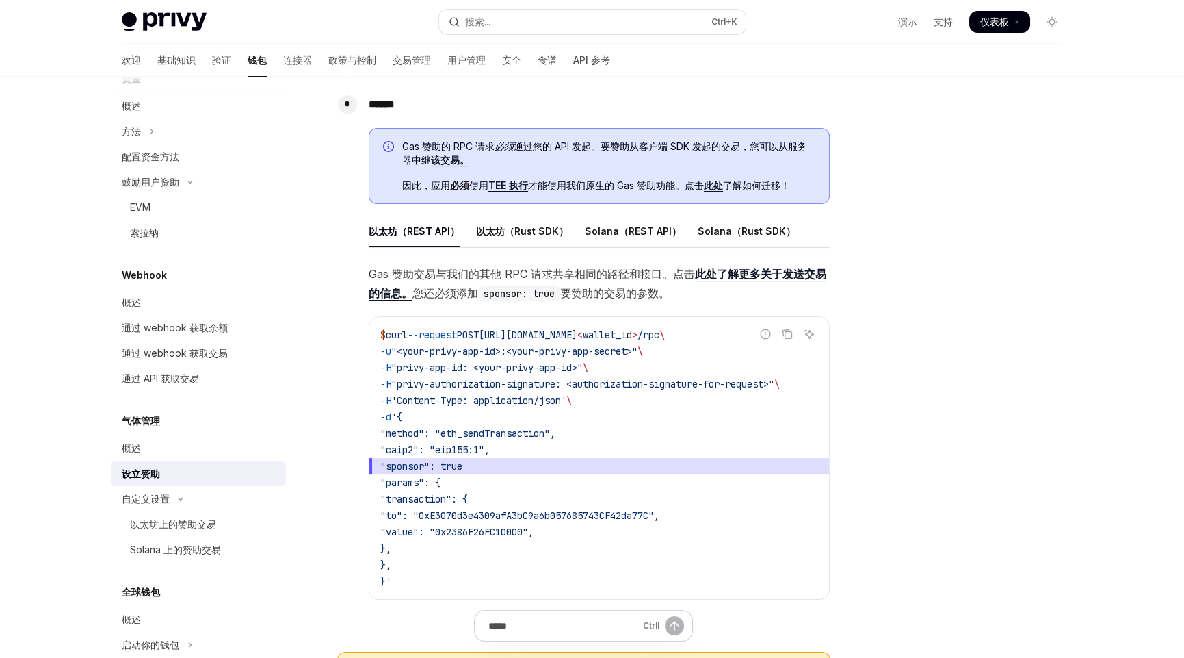
scroll to position [684, 0]
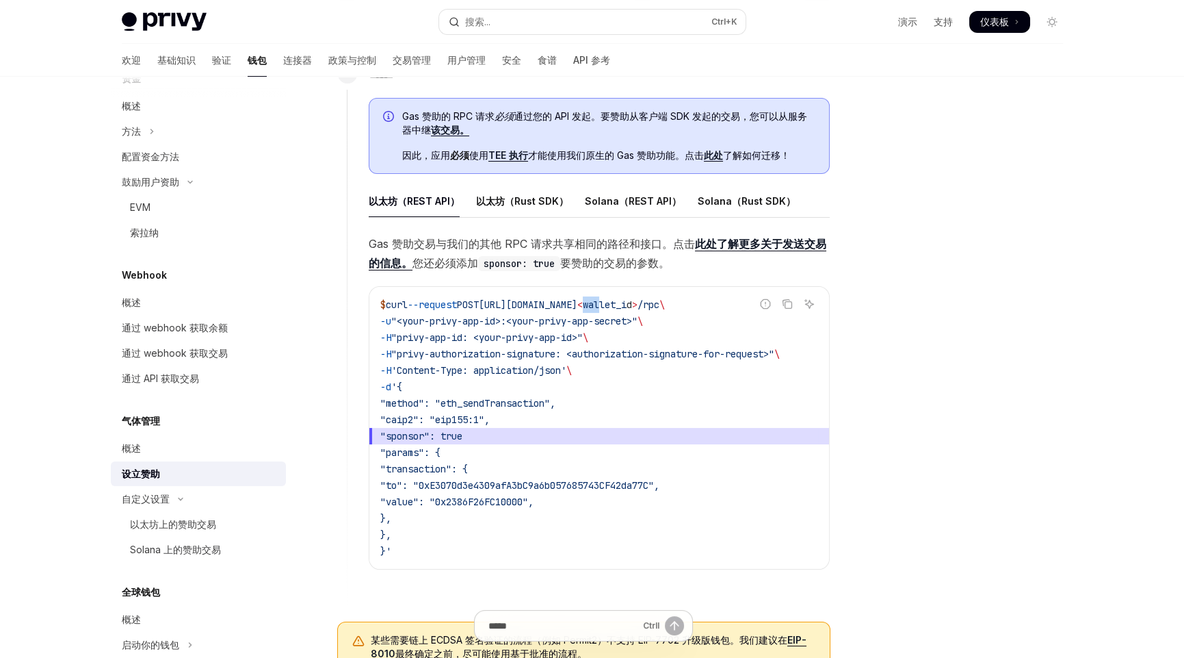
drag, startPoint x: 714, startPoint y: 304, endPoint x: 693, endPoint y: 297, distance: 21.6
click at [665, 298] on span "$ curl --request POST [URL][DOMAIN_NAME] < wallet_i d > /rpc \" at bounding box center [522, 304] width 285 height 12
click at [578, 300] on span "[URL][DOMAIN_NAME]" at bounding box center [528, 304] width 99 height 12
click at [444, 459] on code "$ curl --request POST [URL][DOMAIN_NAME] < wallet_i d > /rpc \ -u "<your-privy-…" at bounding box center [599, 427] width 438 height 263
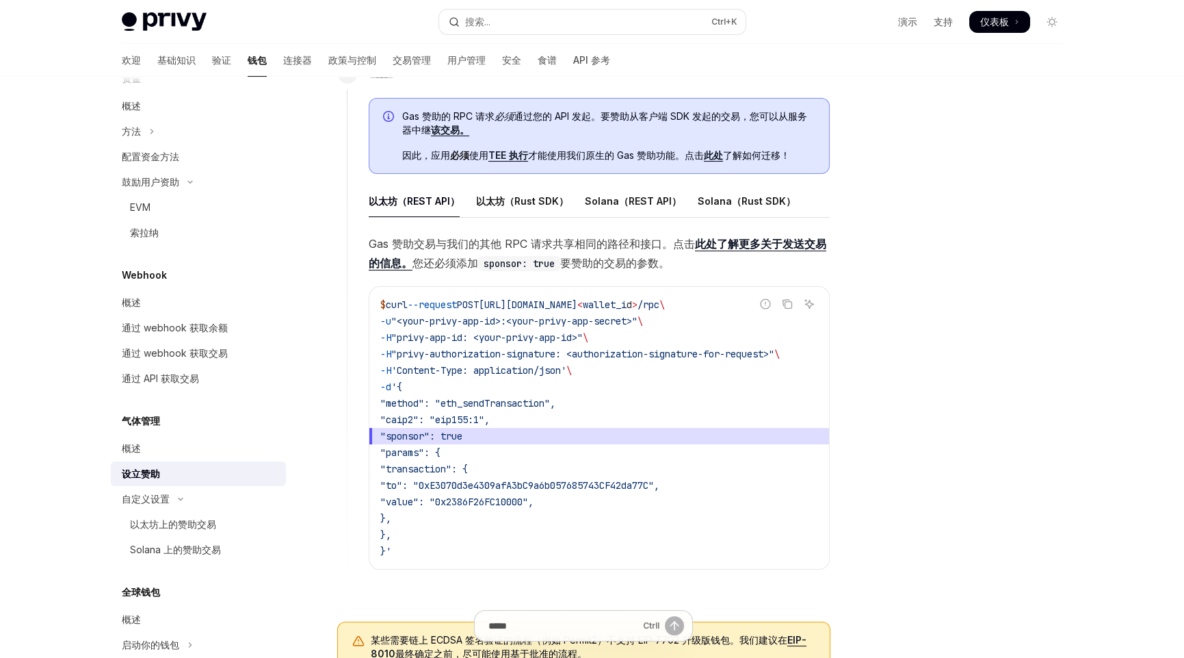
click at [576, 444] on code "$ curl --request POST [URL][DOMAIN_NAME] < wallet_i d > /rpc \ -u "<your-privy-…" at bounding box center [599, 427] width 438 height 263
click at [530, 430] on span ""sponsor": true" at bounding box center [599, 436] width 438 height 16
click at [463, 430] on span ""sponsor": true" at bounding box center [421, 436] width 82 height 12
click at [476, 417] on span ""caip2": "eip155:1"," at bounding box center [434, 419] width 109 height 12
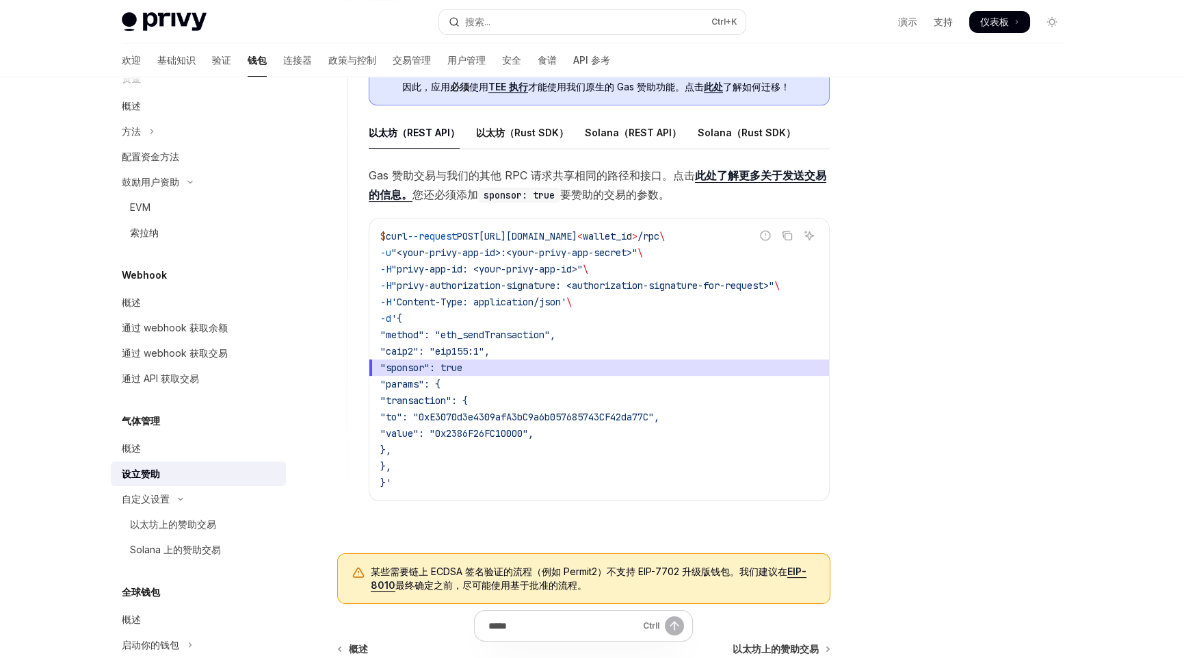
click at [478, 432] on span ""value": "0x2386F26FC10000"," at bounding box center [456, 433] width 153 height 12
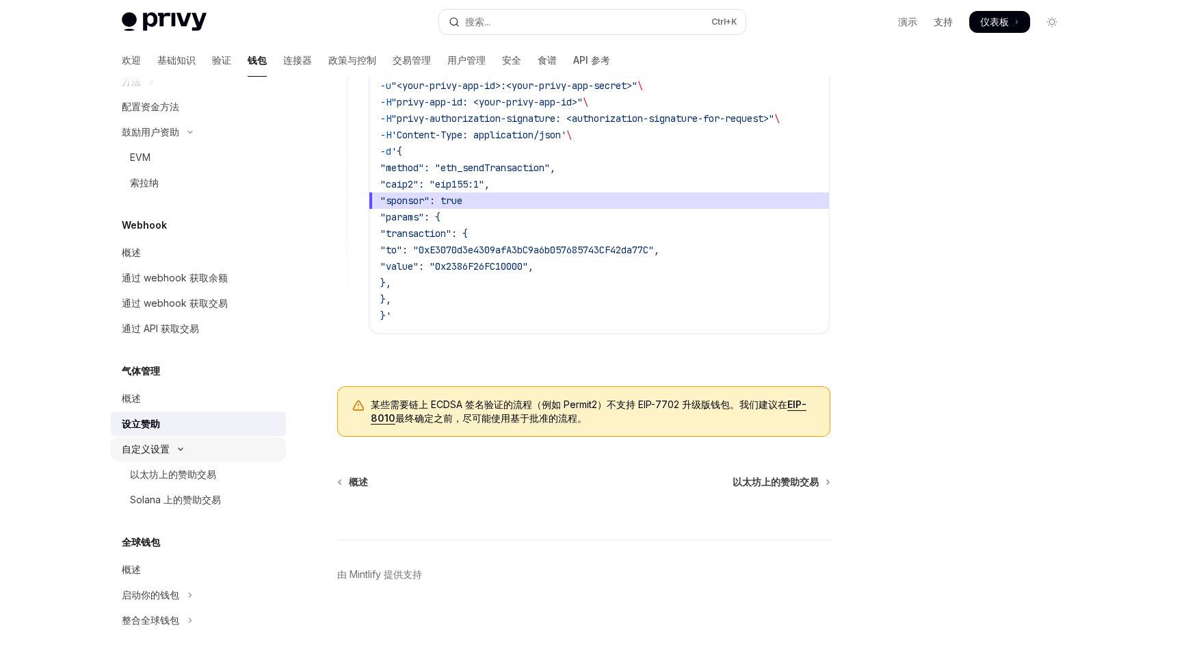
scroll to position [829, 0]
click at [169, 462] on link "以太坊上的赞助交易" at bounding box center [198, 473] width 175 height 25
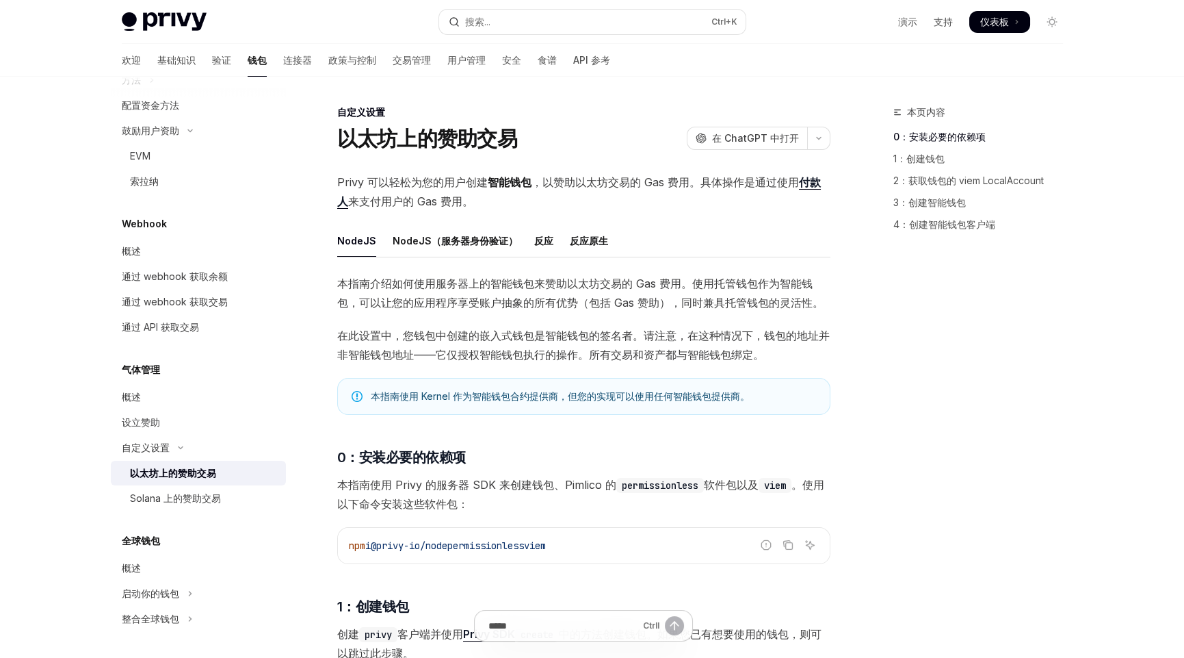
click at [584, 201] on span "Privy 可以轻松为您的用户创建 智能钱包 ，以赞助以太坊交易的 Gas 费用。具体操作是通过使用 付款人 来支付用户的 Gas 费用。" at bounding box center [583, 191] width 493 height 38
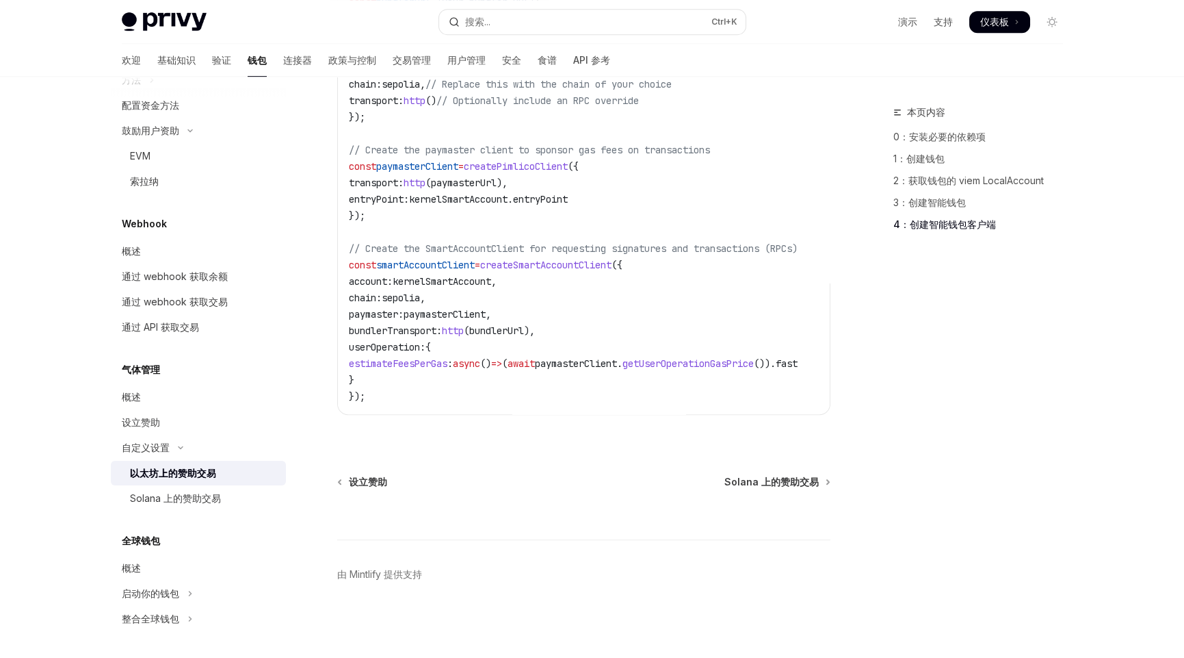
scroll to position [1886, 0]
click at [432, 357] on span "estimateFeesPerGas" at bounding box center [398, 363] width 99 height 12
click at [511, 371] on code "import { createSmartAccountClient , walletClientToCustomSigner } from 'permissi…" at bounding box center [590, 175] width 482 height 460
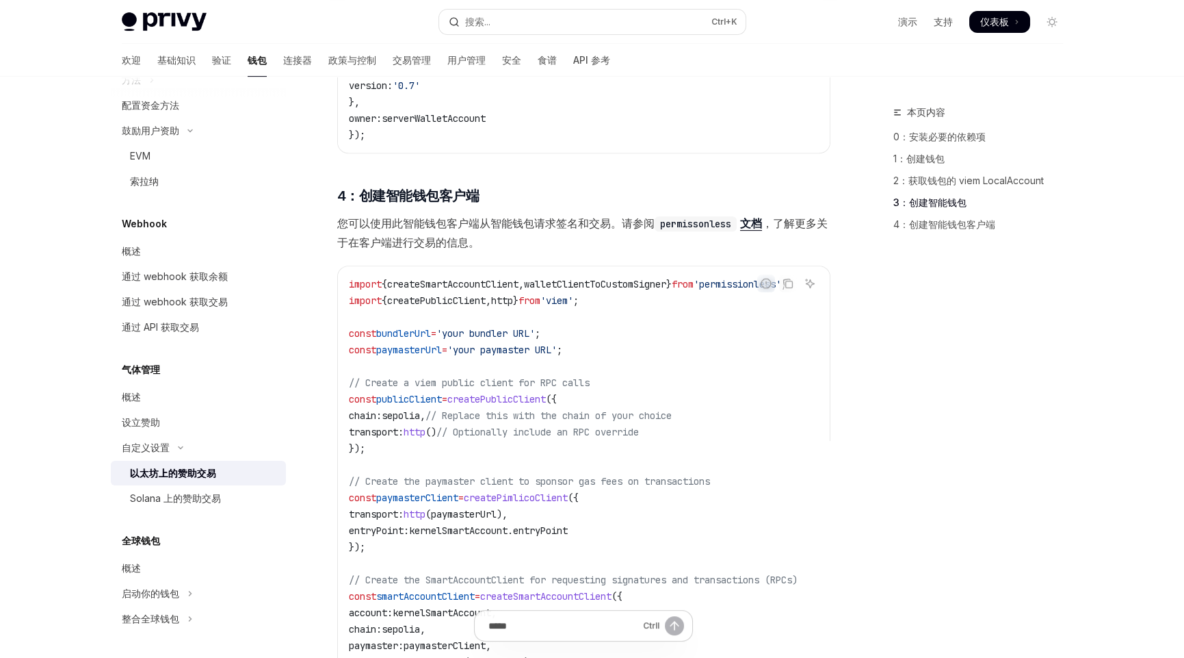
scroll to position [1544, 0]
click at [601, 396] on code "import { createSmartAccountClient , walletClientToCustomSigner } from 'permissi…" at bounding box center [590, 508] width 482 height 460
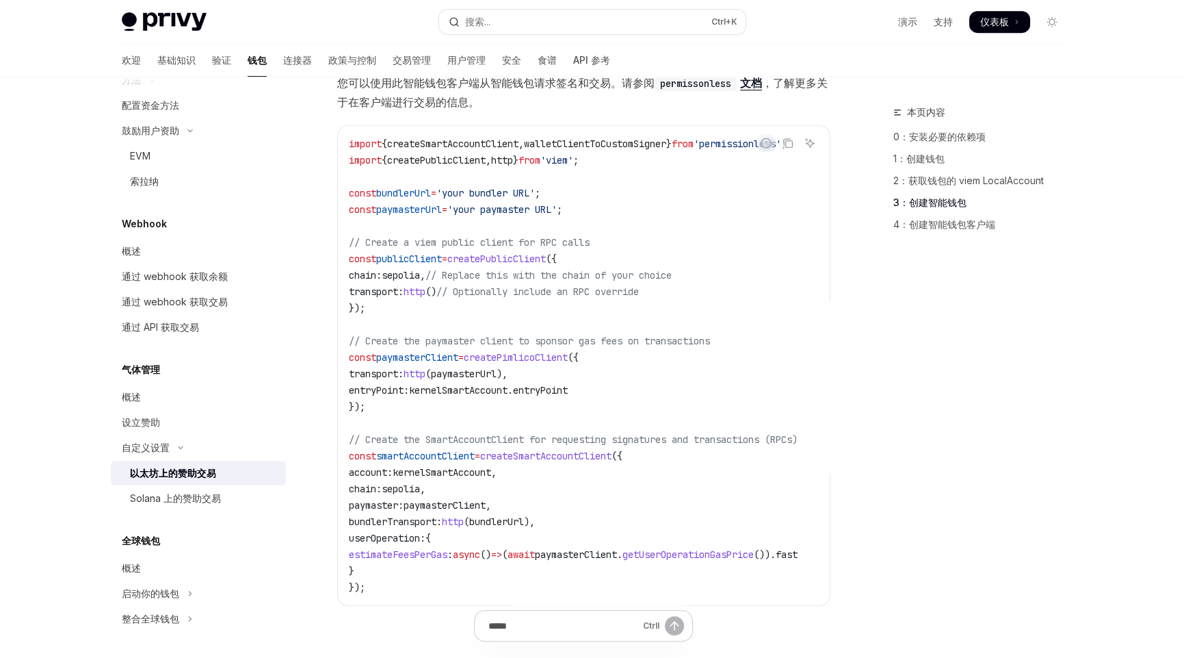
scroll to position [1681, 0]
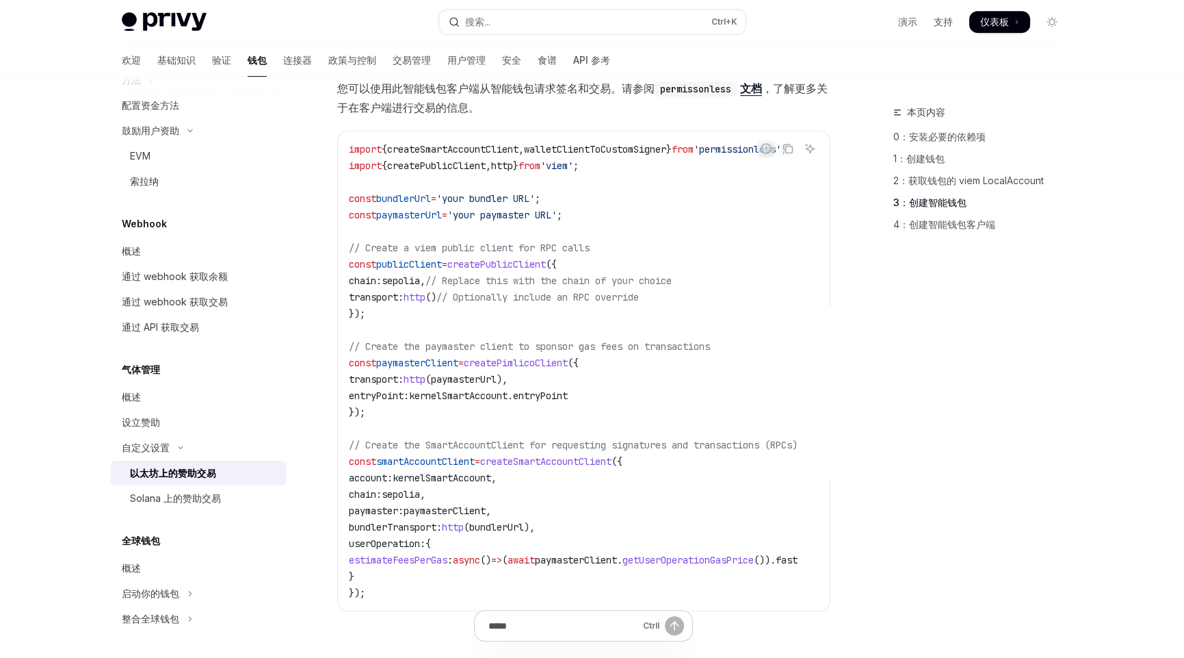
click at [430, 357] on span "paymasterClient" at bounding box center [417, 363] width 82 height 12
click at [560, 419] on code "import { createSmartAccountClient , walletClientToCustomSigner } from 'permissi…" at bounding box center [590, 371] width 482 height 460
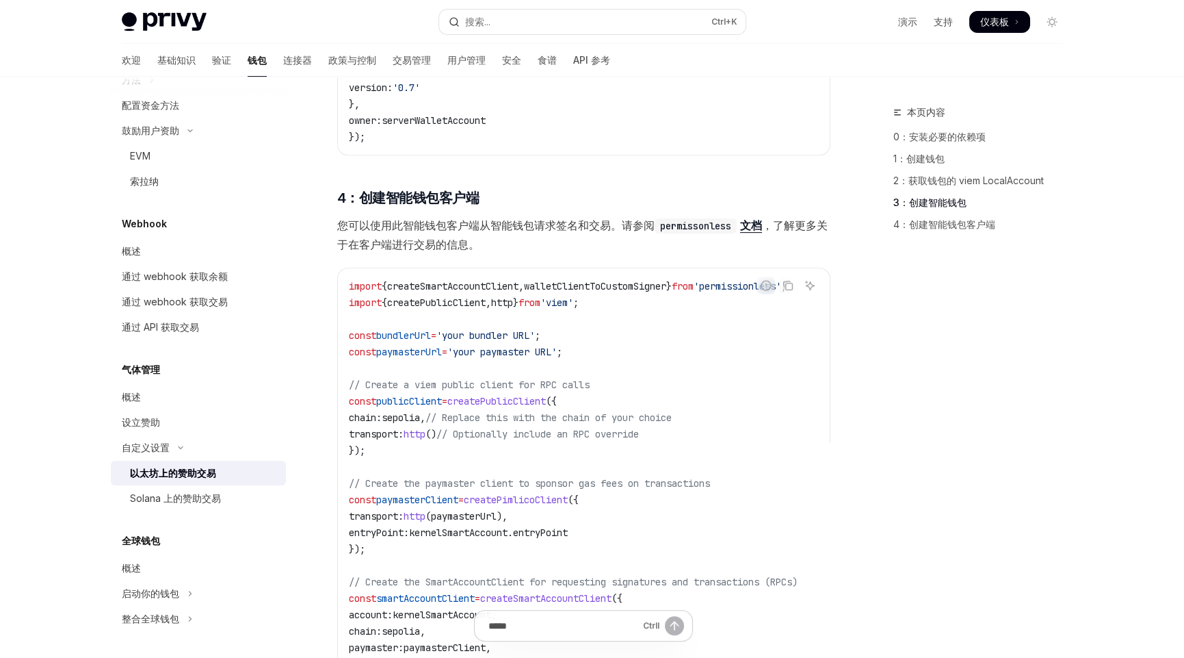
click at [760, 369] on code "import { createSmartAccountClient , walletClientToCustomSigner } from 'permissi…" at bounding box center [590, 508] width 482 height 460
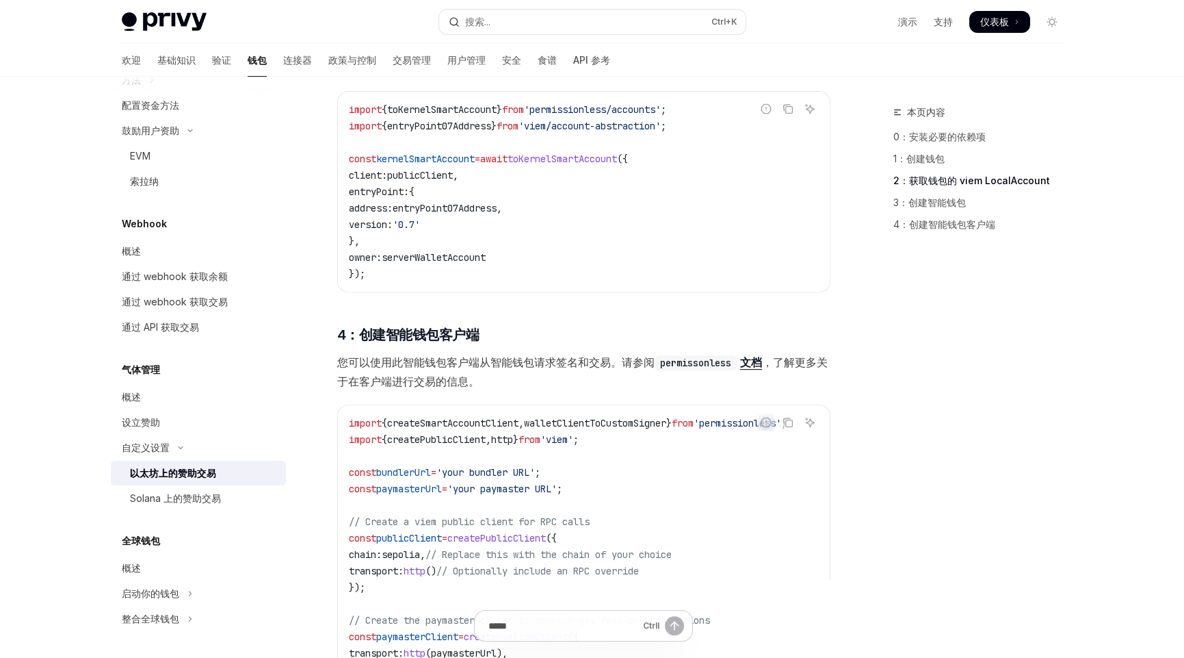
scroll to position [1202, 0]
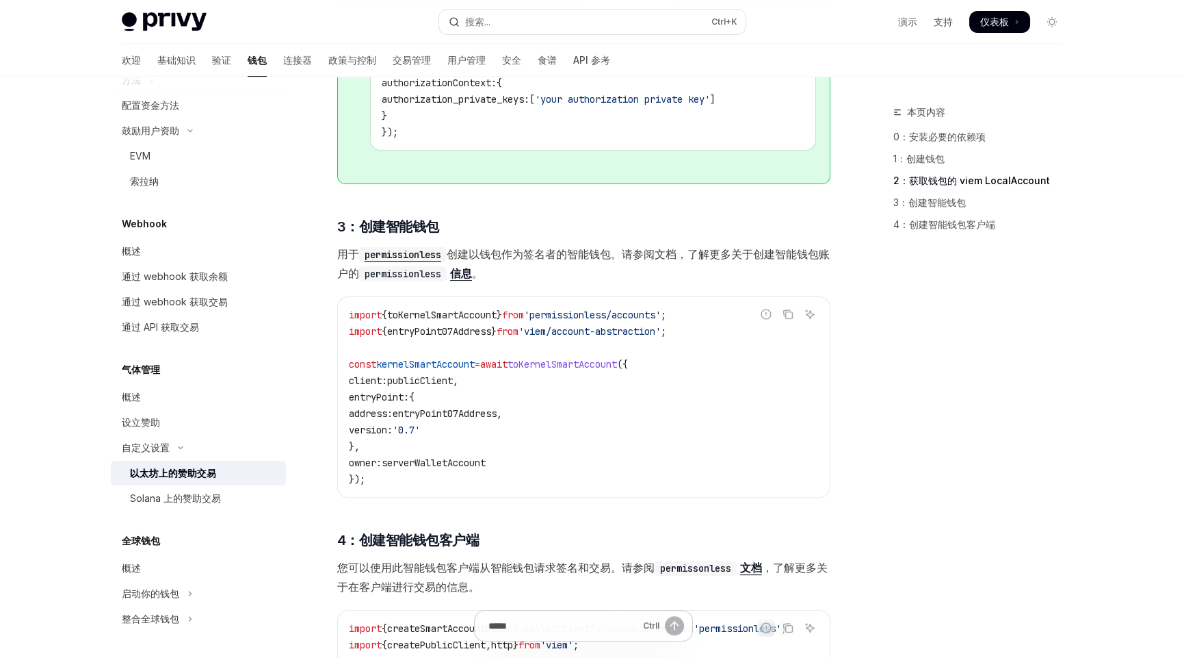
click at [394, 267] on code "permissionless" at bounding box center [403, 273] width 88 height 15
click at [885, 409] on div "本页内容 0：安装必要的依赖项 1：创建钱包 2：获取钱包的 viem LocalAccount 3：创建智能钱包 4：创建智能钱包客户端" at bounding box center [970, 381] width 208 height 554
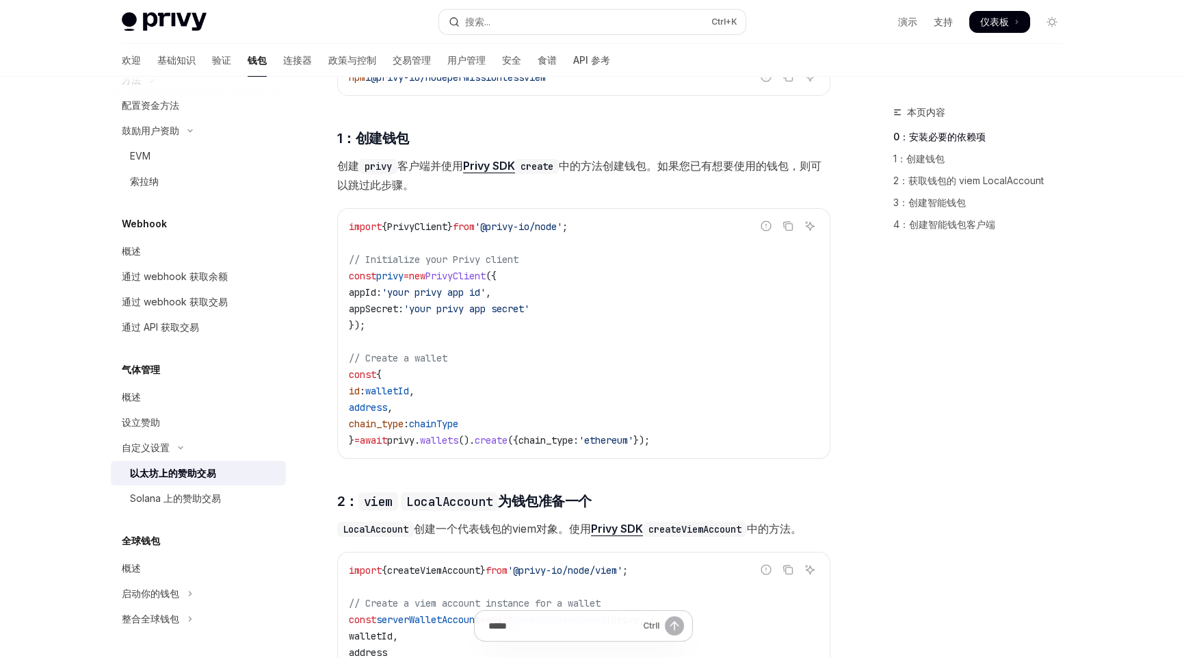
scroll to position [449, 0]
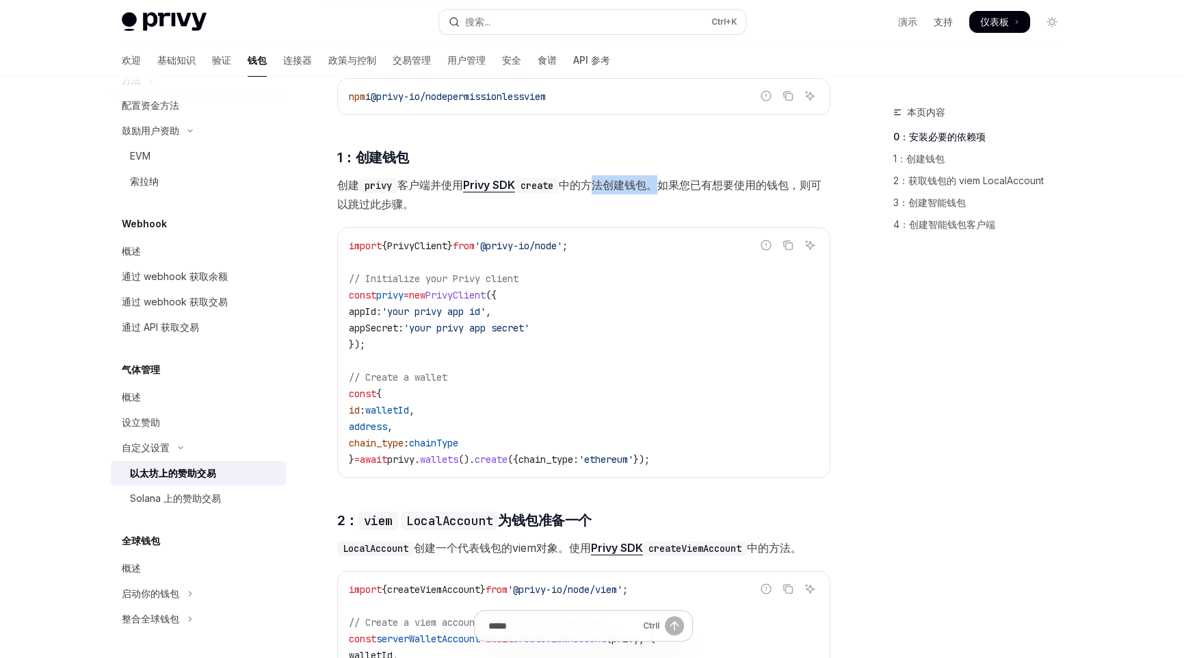
drag, startPoint x: 590, startPoint y: 181, endPoint x: 659, endPoint y: 186, distance: 69.3
click at [659, 186] on font "中的方法 创建钱包。如果您已有想要使用的钱包，则可以跳过此步骤。" at bounding box center [579, 194] width 484 height 33
click at [753, 187] on font "创建钱包。如果您已有想要使用的钱包，则可以跳过此步骤。" at bounding box center [579, 194] width 484 height 33
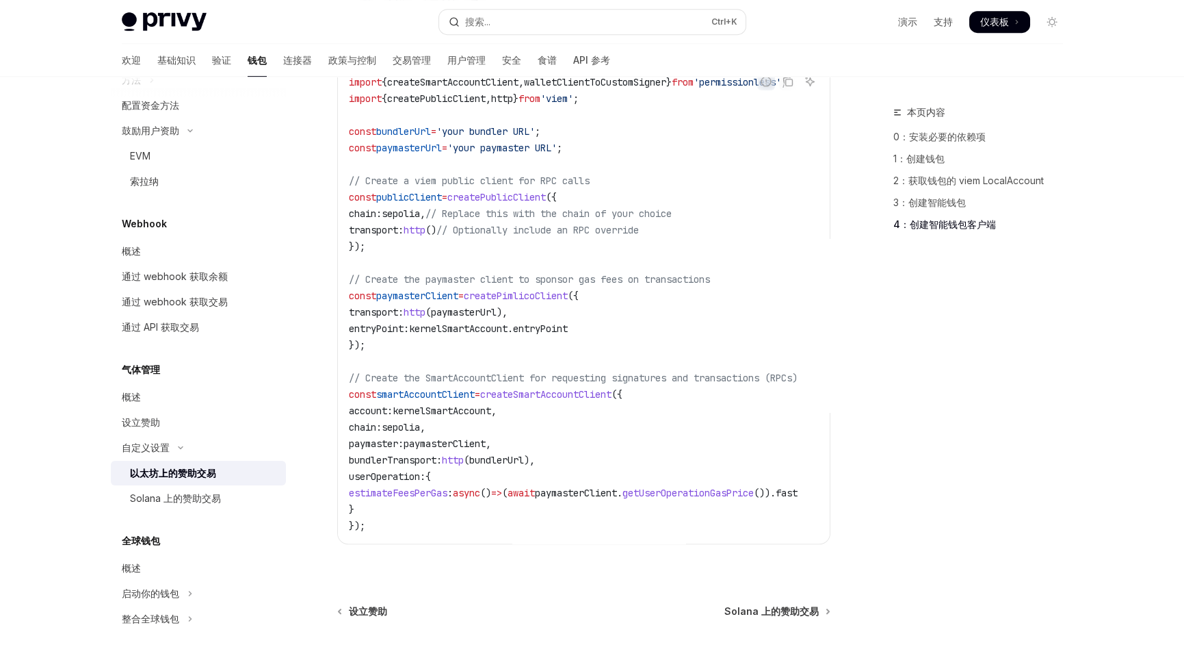
scroll to position [1886, 0]
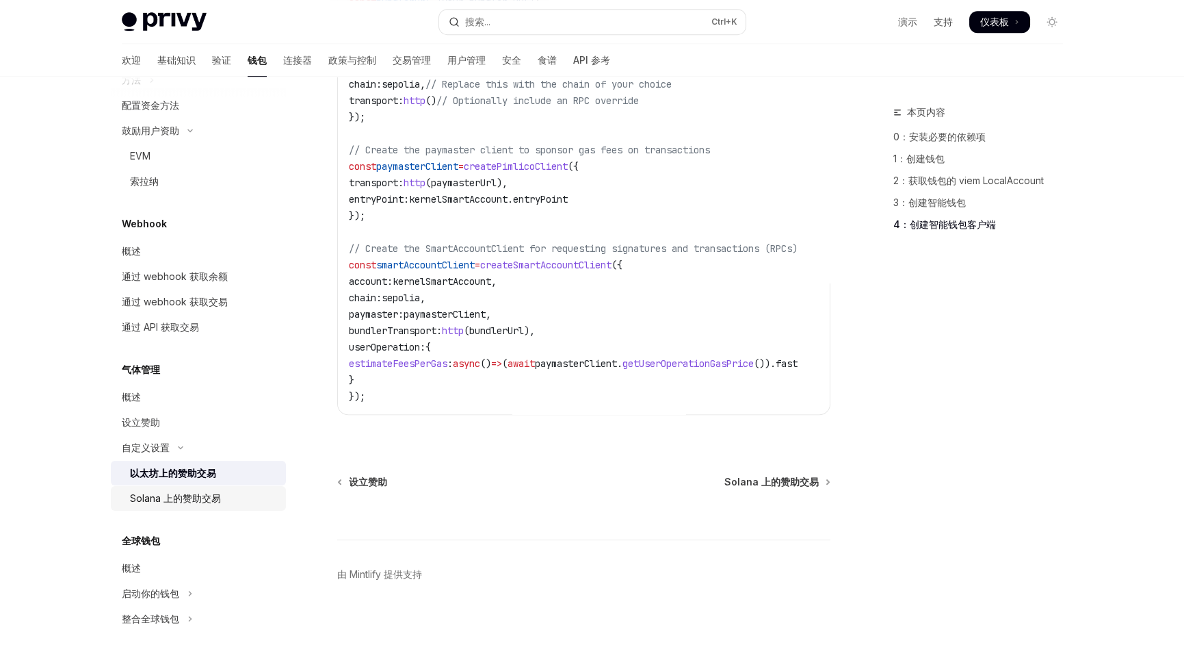
click at [218, 500] on font "Solana 上的赞助交易" at bounding box center [175, 498] width 91 height 12
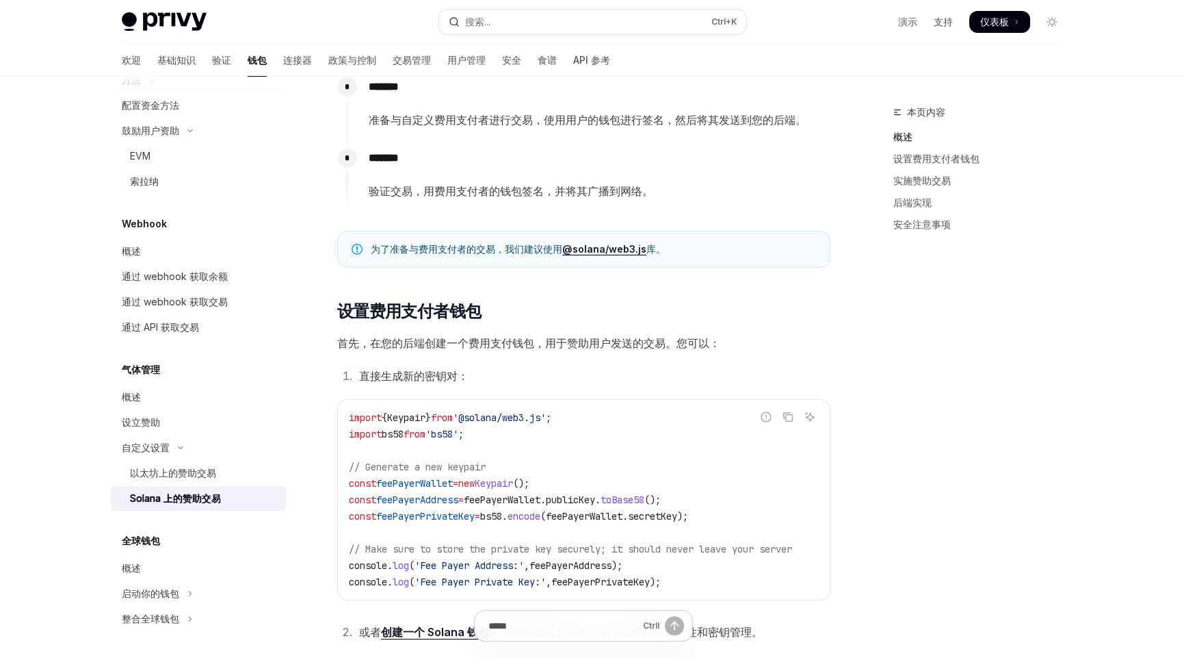
scroll to position [478, 0]
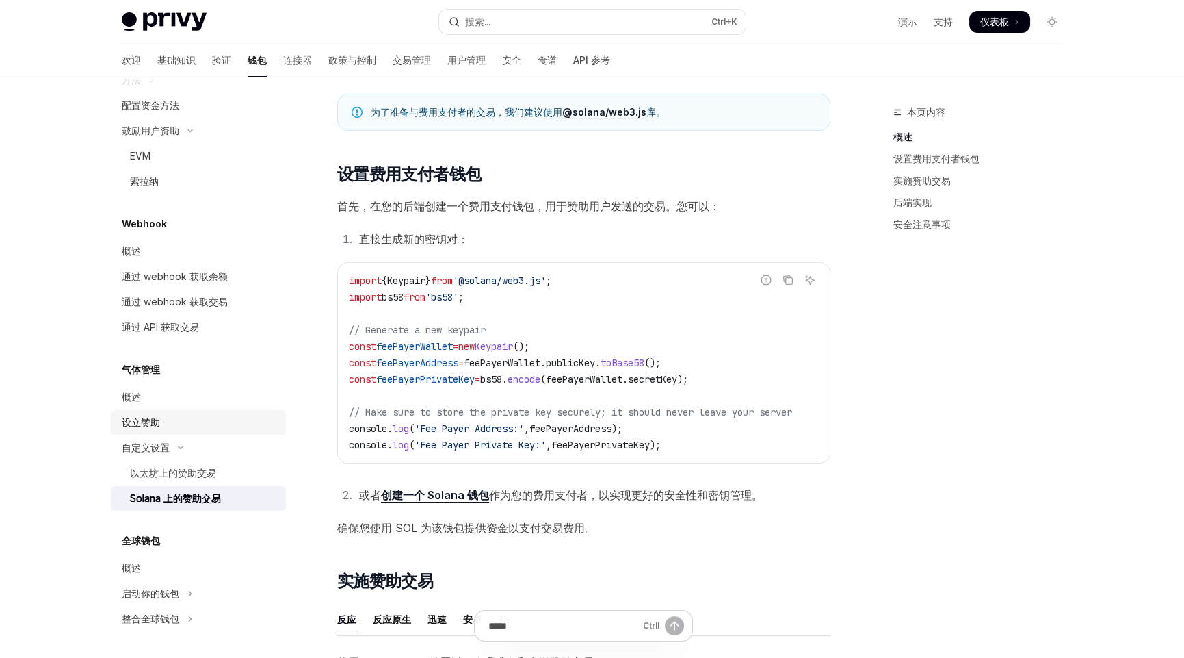
click at [149, 424] on font "设立赞助" at bounding box center [141, 422] width 38 height 12
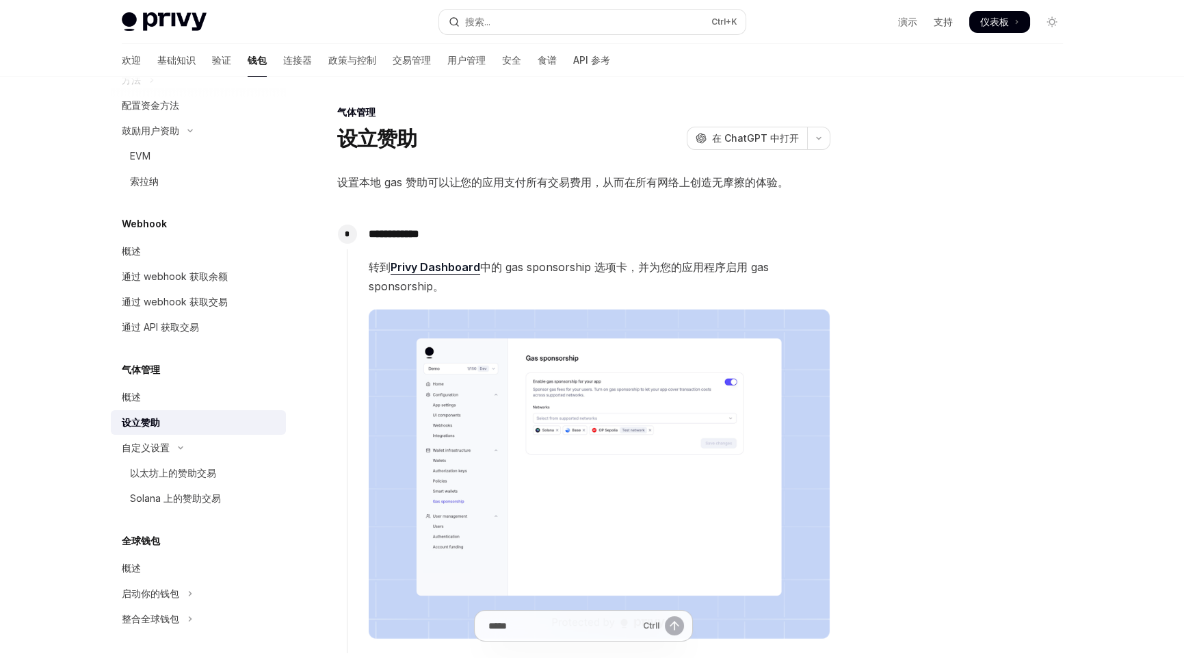
click at [575, 417] on img at bounding box center [599, 474] width 461 height 330
click at [400, 285] on font "中的 gas sponsorship 选项卡，并为您的应用程序启用 gas sponsorship。" at bounding box center [569, 276] width 400 height 33
click at [398, 287] on font "中的 gas sponsorship 选项卡，并为您的应用程序启用 gas sponsorship。" at bounding box center [569, 276] width 400 height 33
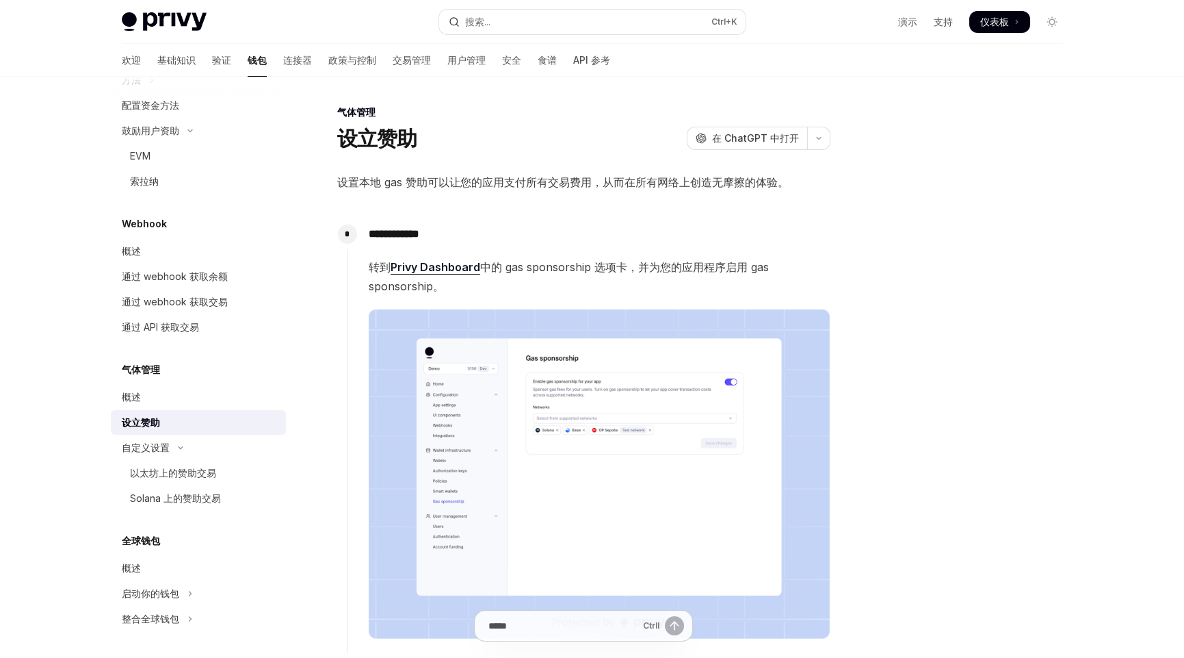
drag, startPoint x: 988, startPoint y: 480, endPoint x: 738, endPoint y: 432, distance: 254.3
click at [988, 480] on div at bounding box center [970, 381] width 208 height 554
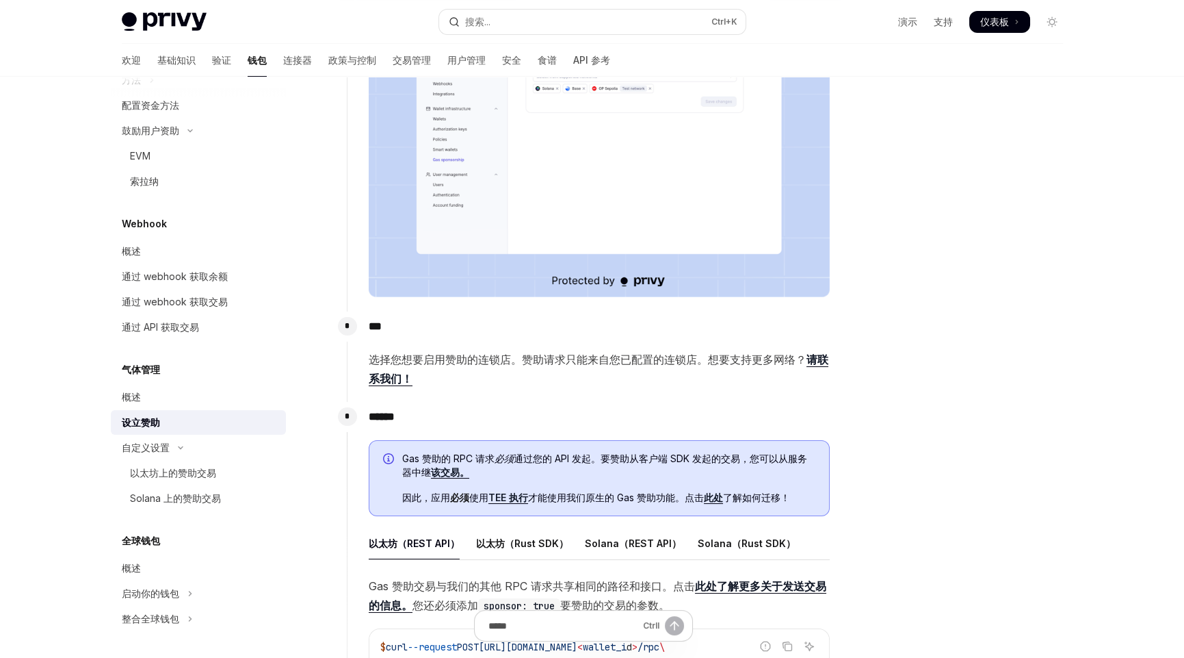
scroll to position [879, 0]
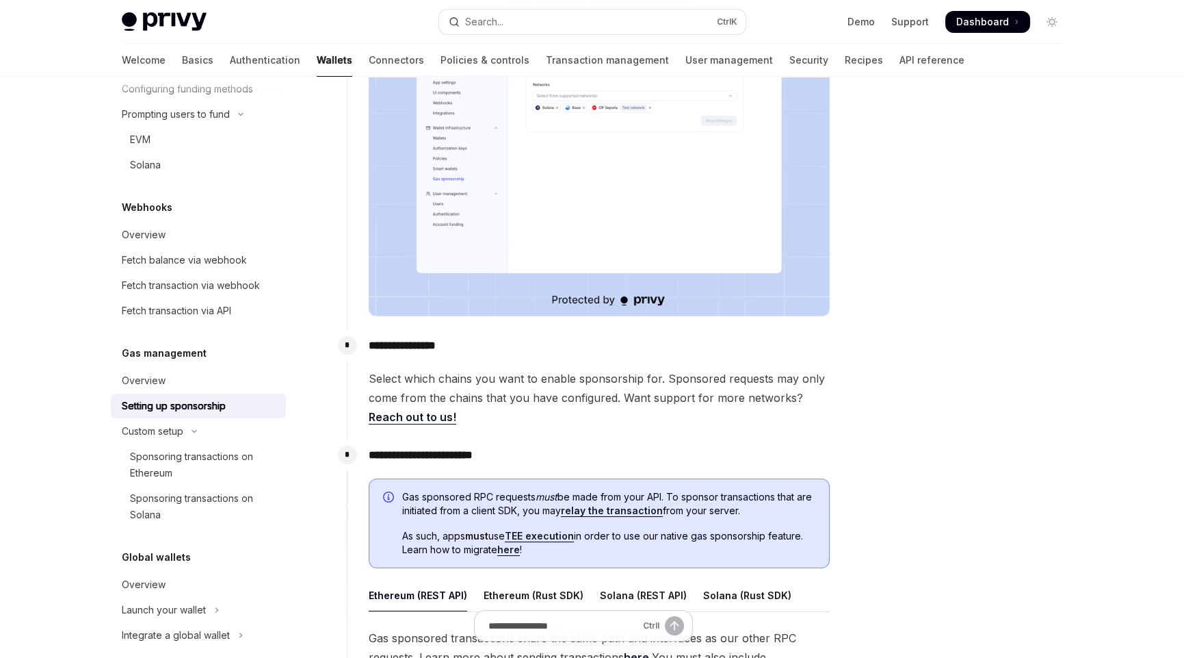
click at [605, 377] on span "Select which chains you want to enable sponsorship for. Sponsored requests may …" at bounding box center [599, 397] width 461 height 57
click at [688, 377] on span "Select which chains you want to enable sponsorship for. Sponsored requests may …" at bounding box center [599, 397] width 461 height 57
click at [722, 415] on span "Select which chains you want to enable sponsorship for. Sponsored requests may …" at bounding box center [599, 397] width 461 height 57
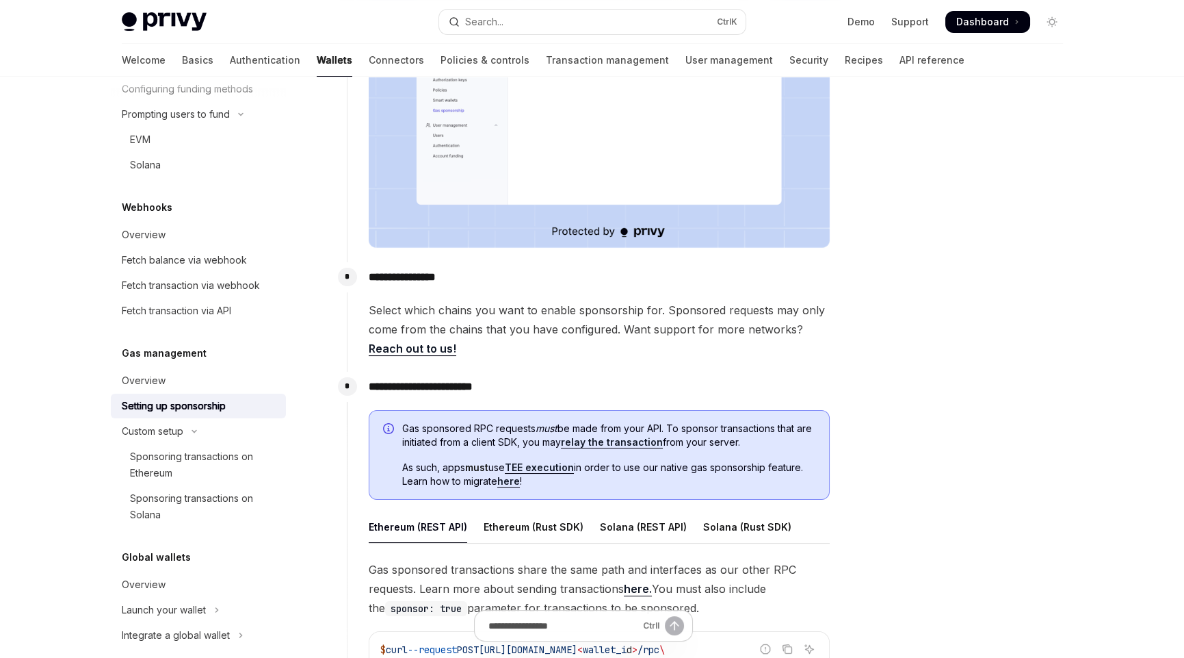
click at [633, 441] on link "relay the transaction" at bounding box center [612, 442] width 102 height 12
click at [552, 485] on span "As such, apps must use TEE execution in order to use our native gas sponsorship…" at bounding box center [608, 474] width 413 height 27
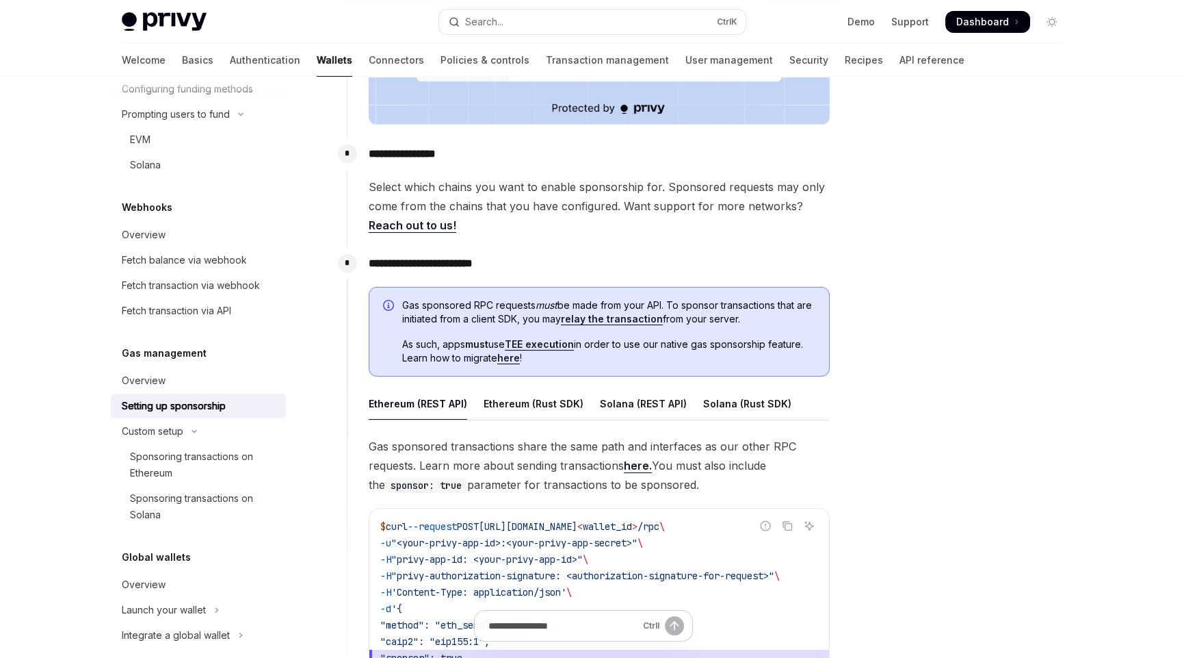
scroll to position [547, 0]
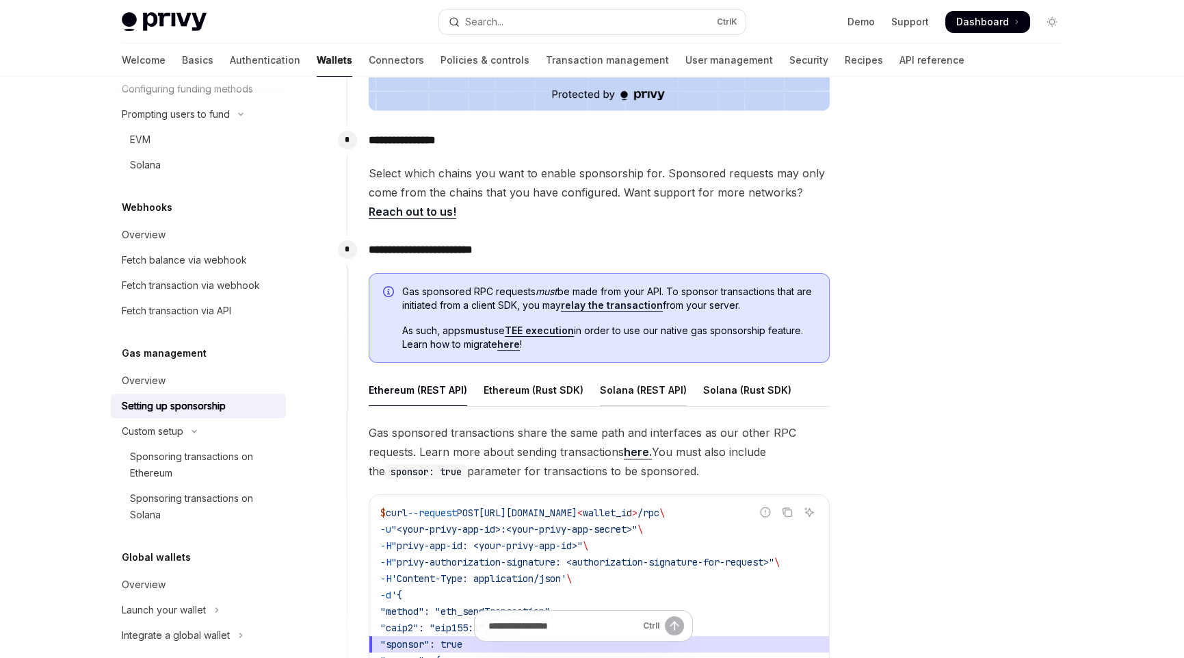
click at [629, 390] on div "Solana (REST API)" at bounding box center [643, 390] width 87 height 32
click at [740, 387] on div "Solana (Rust SDK)" at bounding box center [747, 390] width 88 height 32
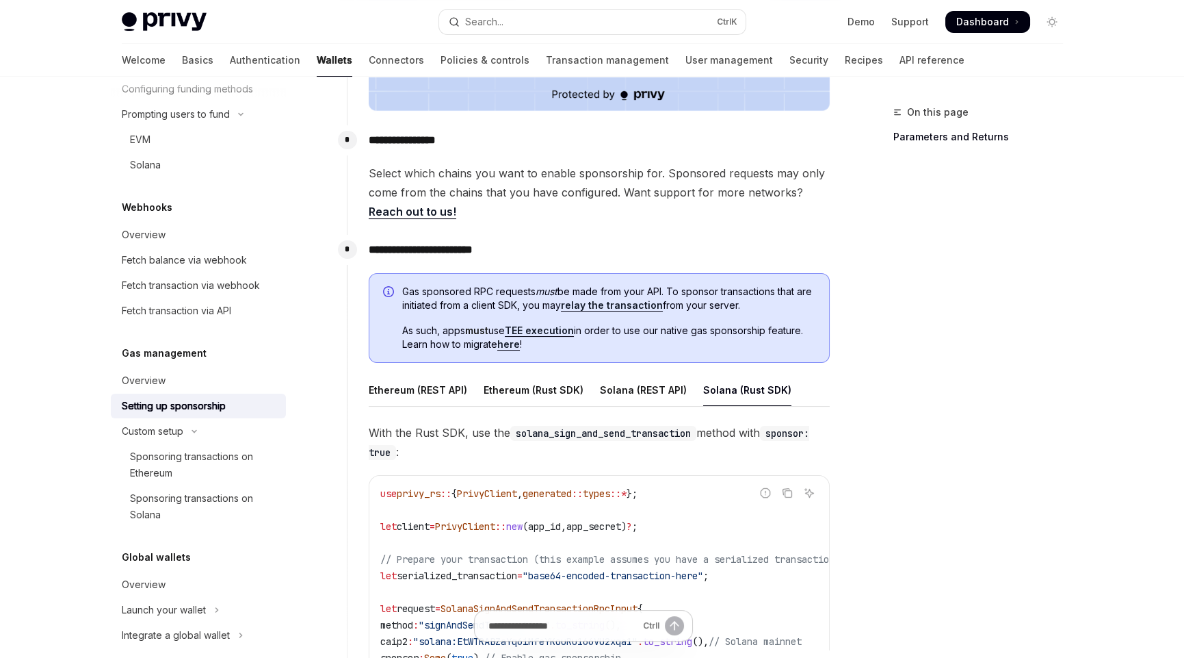
click at [433, 454] on span "With the Rust SDK, use the solana_sign_and_send_transaction method with sponsor…" at bounding box center [599, 442] width 461 height 38
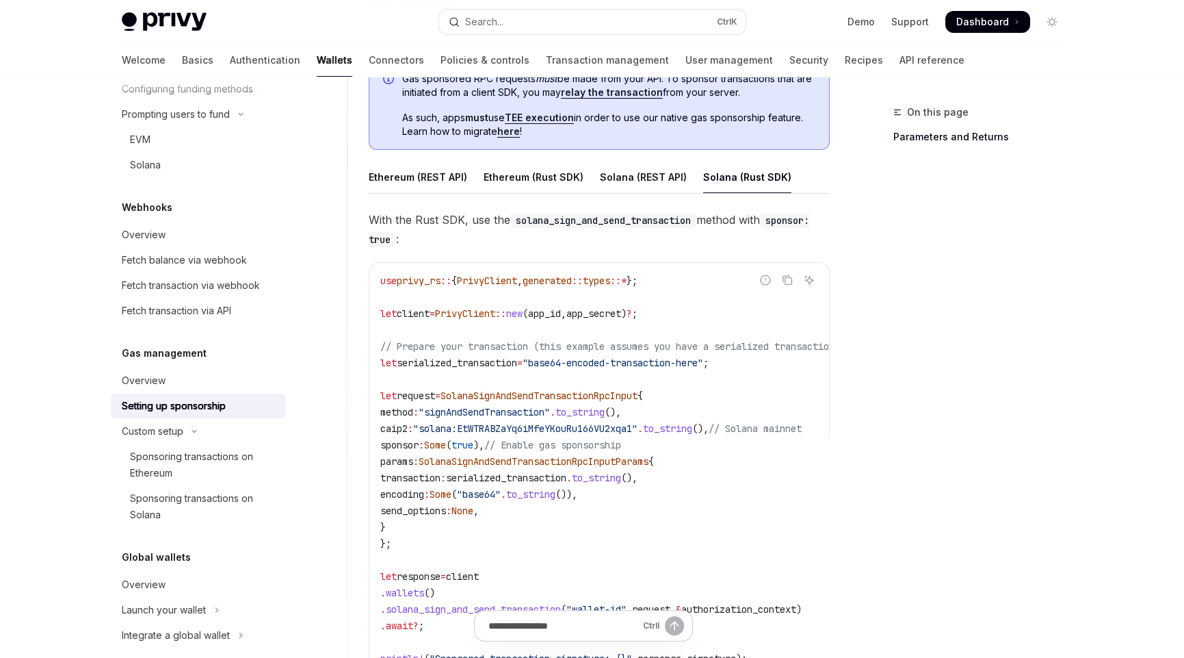
scroll to position [615, 0]
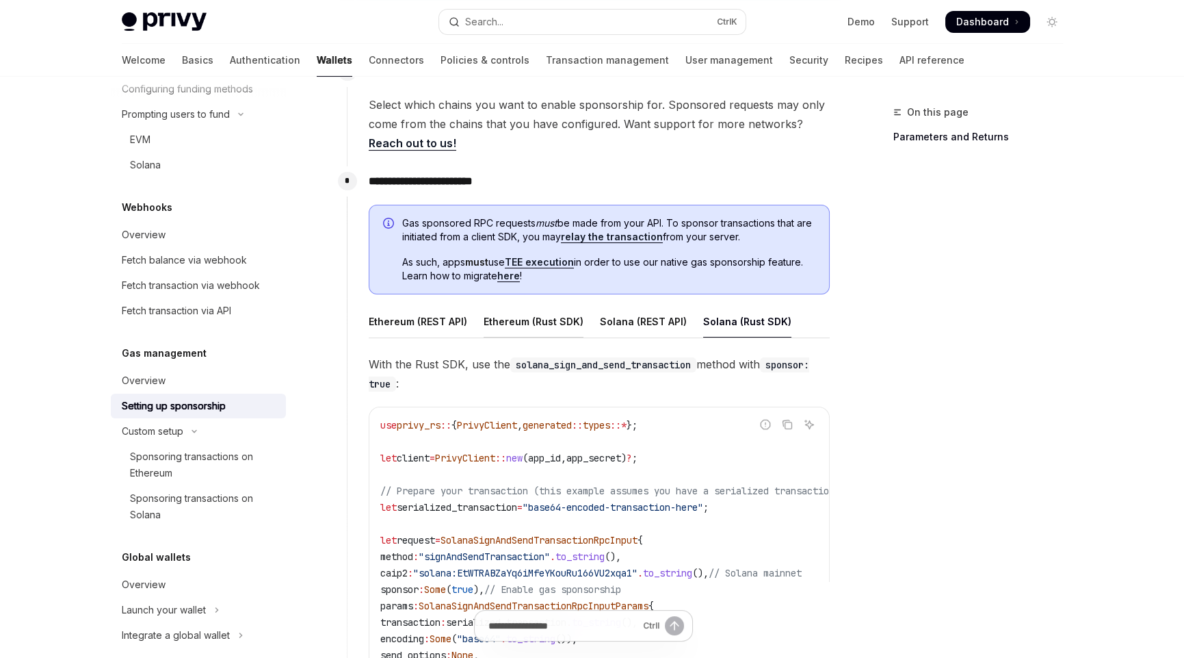
click at [539, 311] on div "Ethereum (Rust SDK)" at bounding box center [534, 321] width 100 height 32
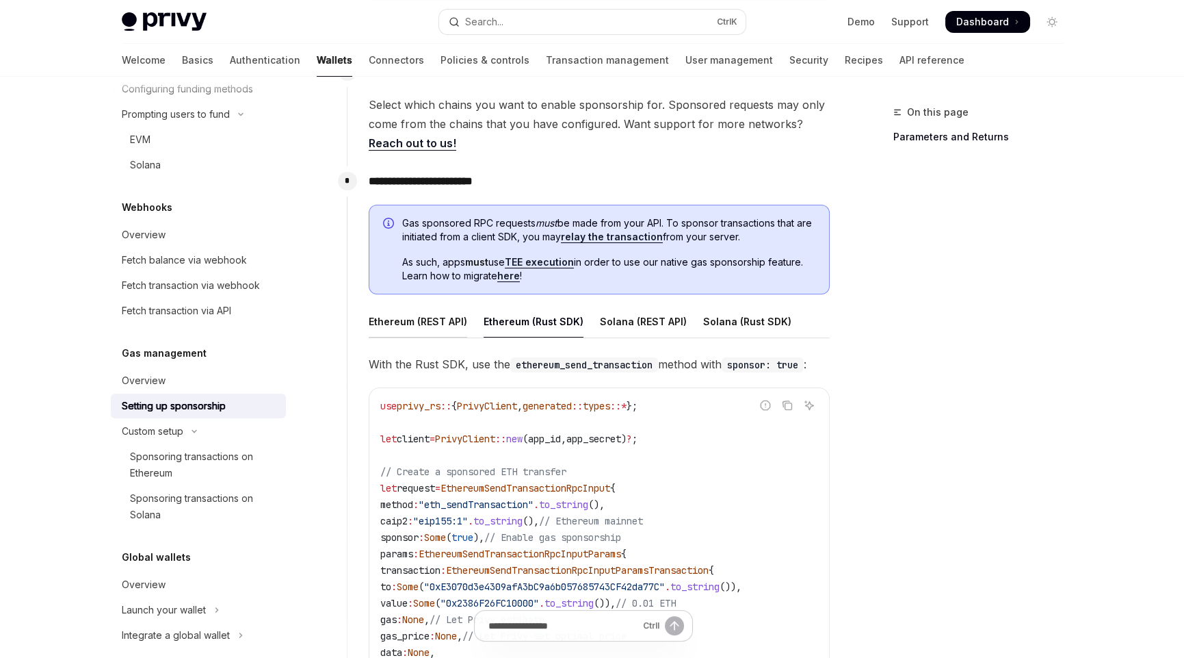
click at [415, 320] on div "Ethereum (REST API)" at bounding box center [418, 321] width 99 height 32
type textarea "*"
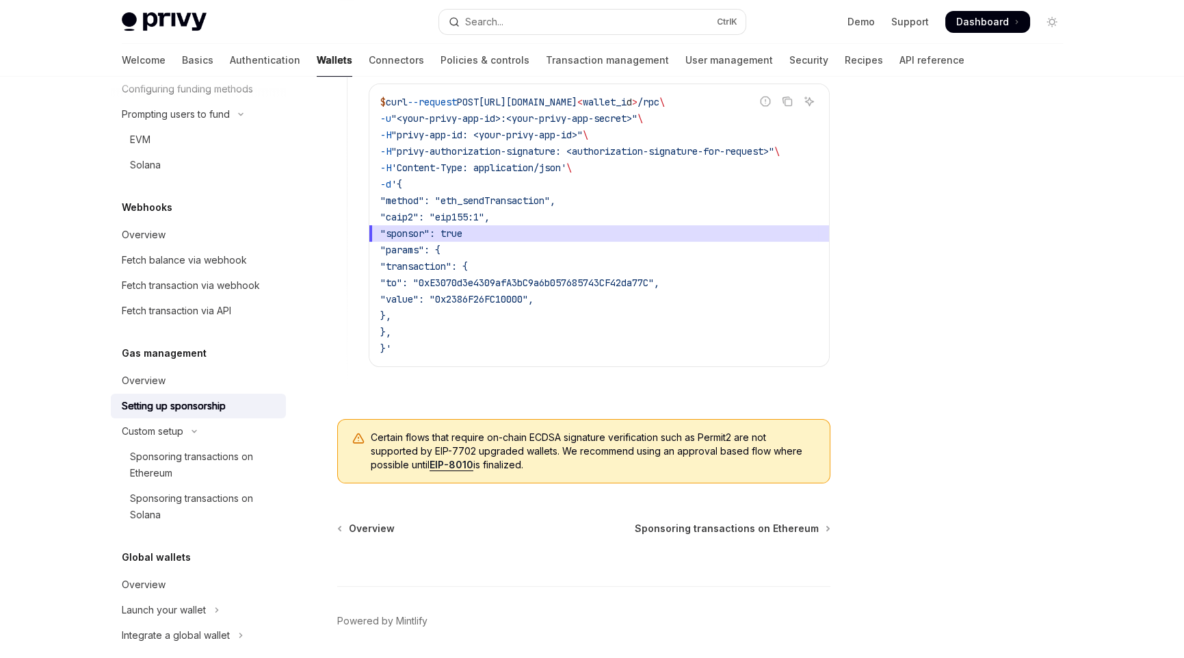
scroll to position [820, 0]
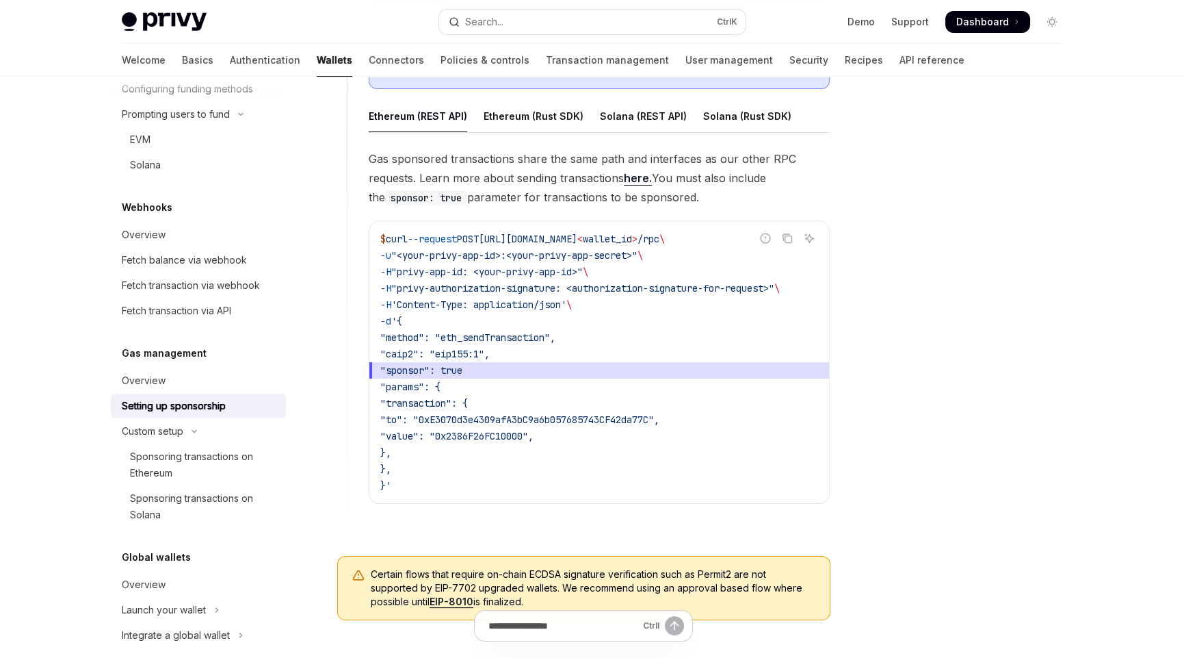
drag, startPoint x: 513, startPoint y: 500, endPoint x: 601, endPoint y: 500, distance: 88.3
click at [601, 500] on div "$ curl --request POST [URL][DOMAIN_NAME] < wallet_i d > /rpc \ -u "<your-privy-…" at bounding box center [600, 362] width 460 height 282
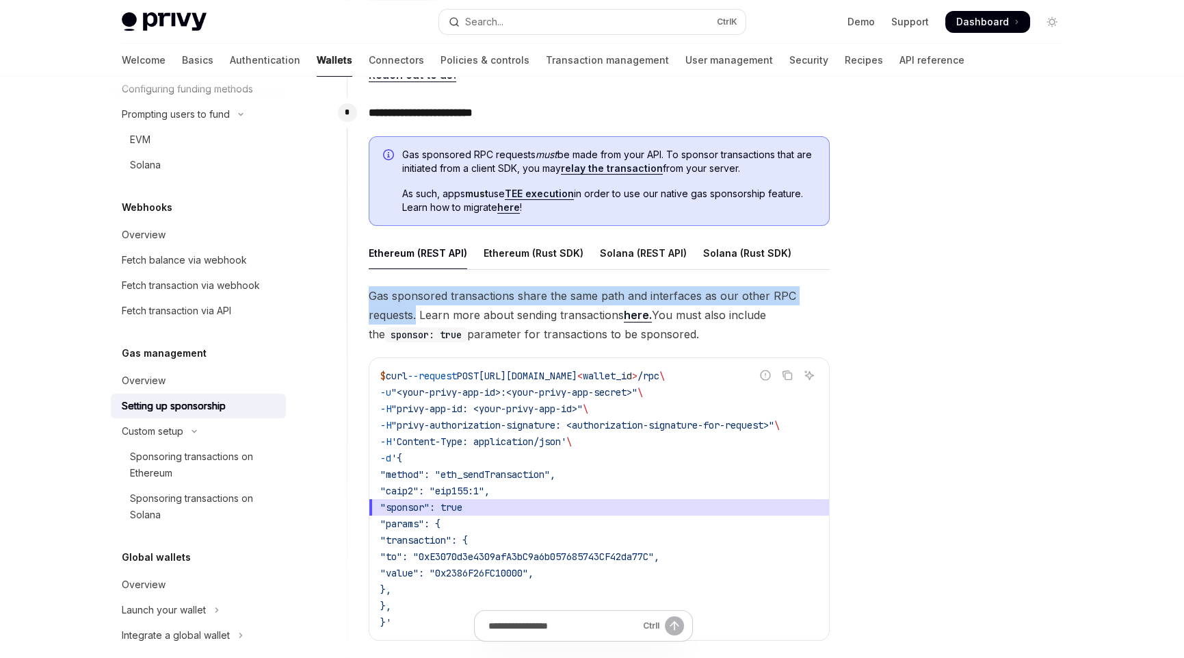
drag, startPoint x: 417, startPoint y: 311, endPoint x: 367, endPoint y: 291, distance: 53.5
click at [367, 291] on div "**********" at bounding box center [589, 380] width 484 height 565
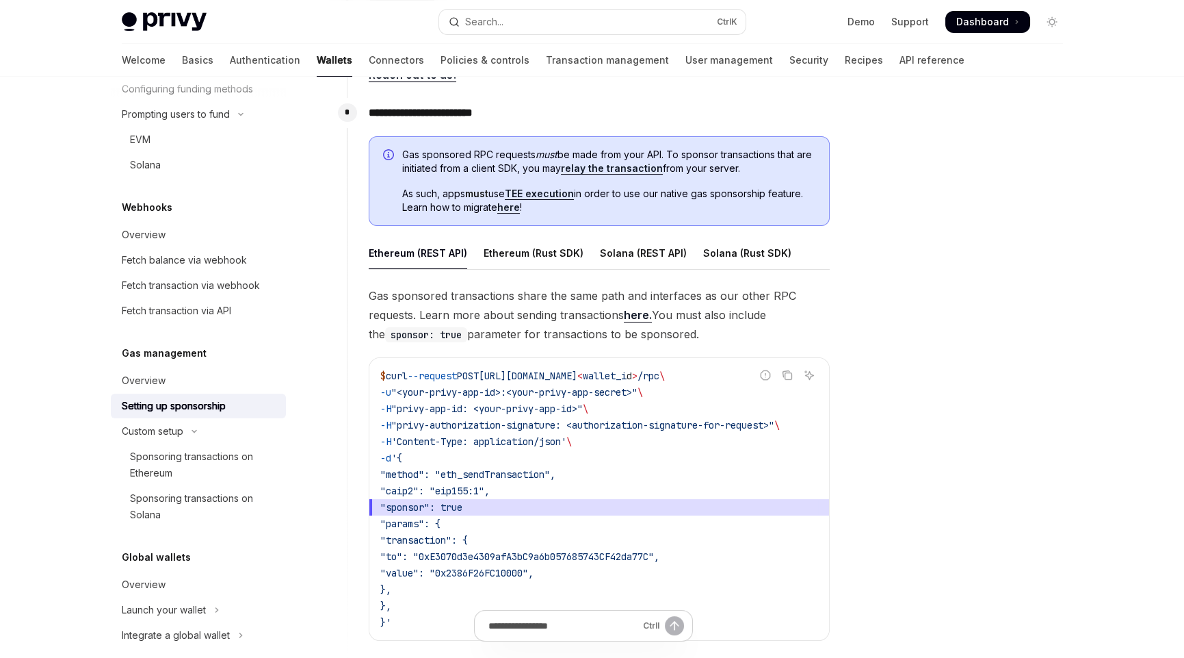
click at [461, 313] on span "Gas sponsored transactions share the same path and interfaces as our other RPC …" at bounding box center [599, 314] width 461 height 57
drag, startPoint x: 419, startPoint y: 314, endPoint x: 694, endPoint y: 327, distance: 275.4
click at [694, 327] on span "Gas sponsored transactions share the same path and interfaces as our other RPC …" at bounding box center [599, 314] width 461 height 57
click at [938, 414] on div at bounding box center [970, 381] width 208 height 554
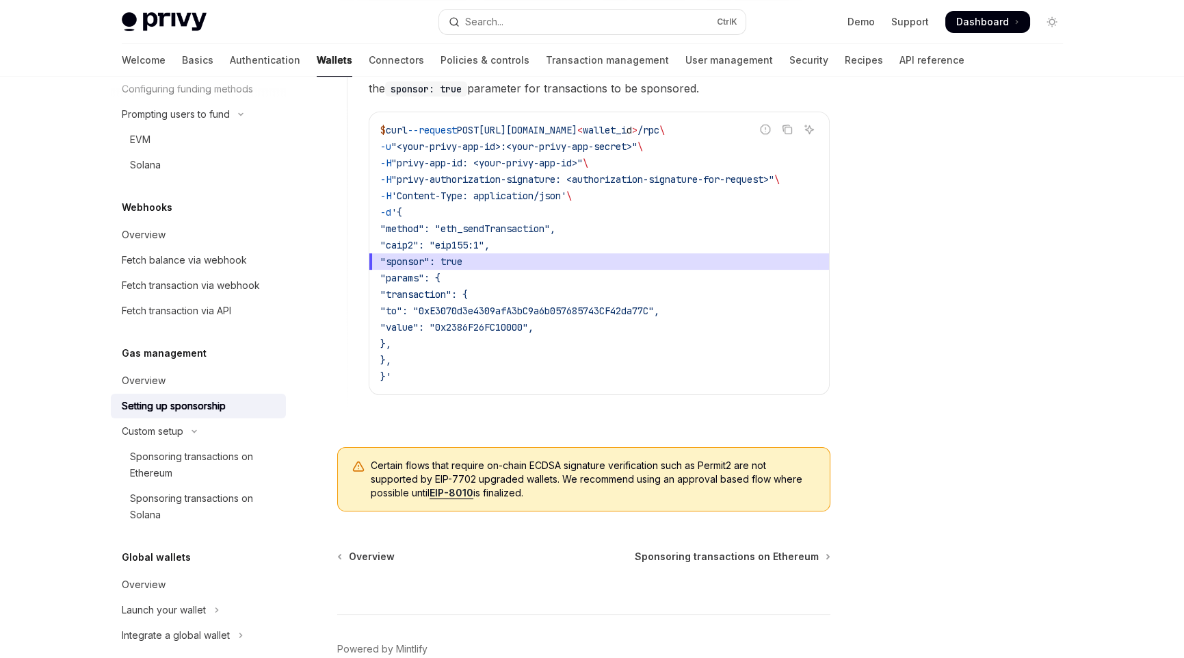
scroll to position [957, 0]
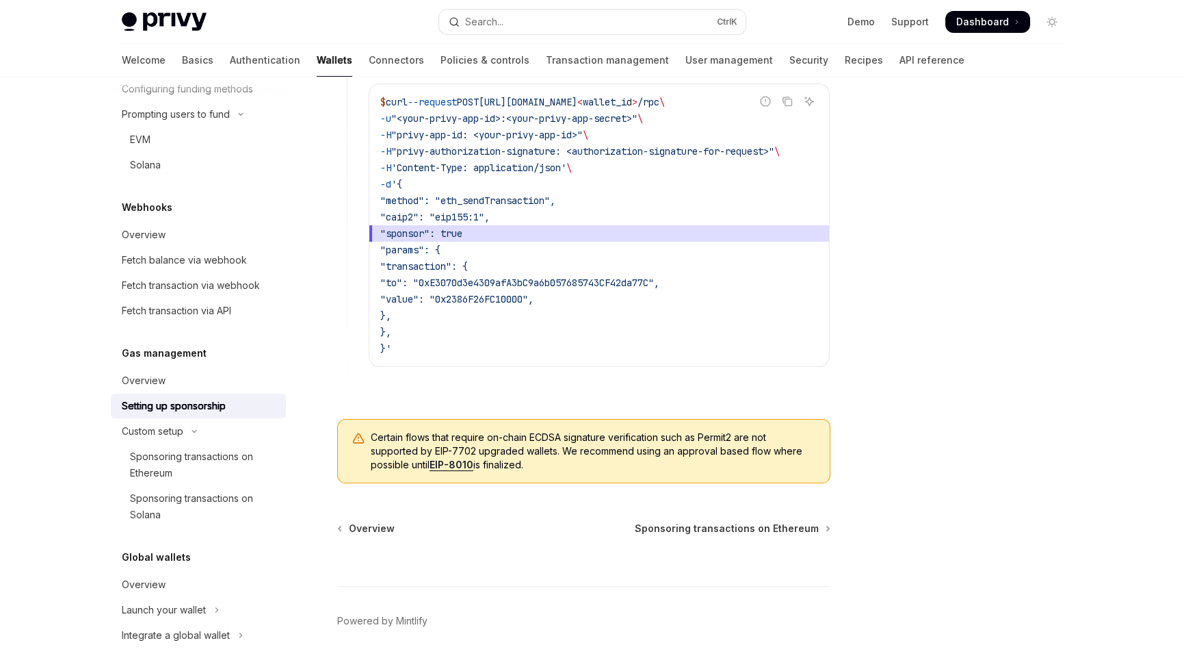
click at [613, 323] on code "$ curl --request POST [URL][DOMAIN_NAME] < wallet_i d > /rpc \ -u "<your-privy-…" at bounding box center [599, 225] width 438 height 263
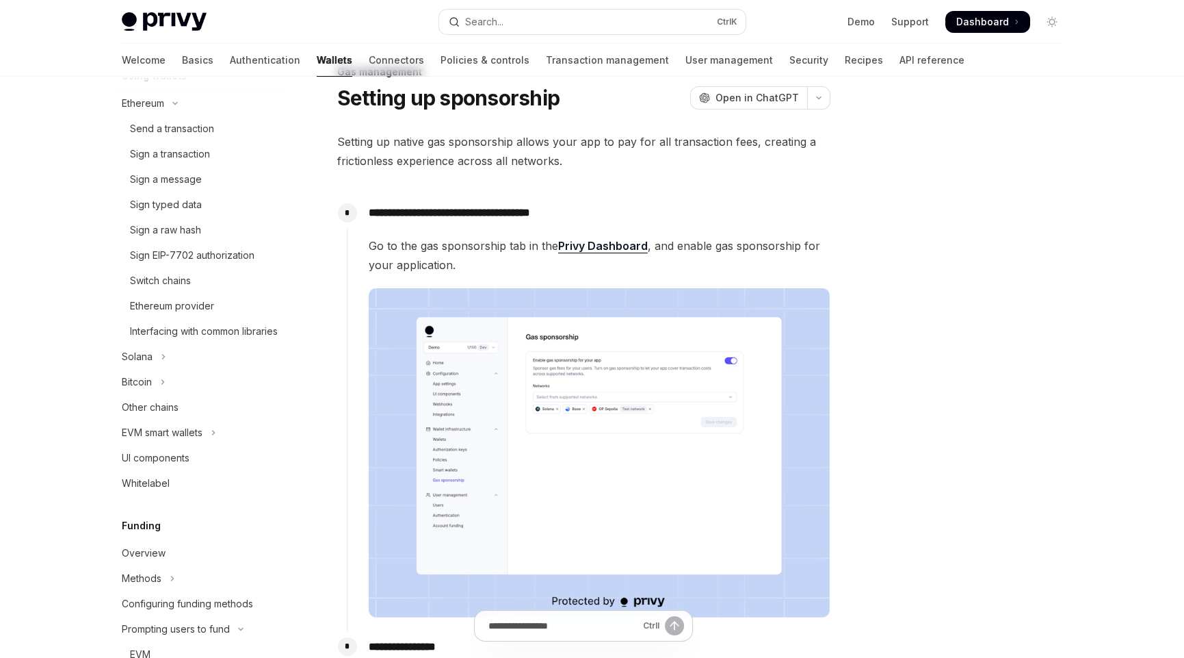
scroll to position [0, 0]
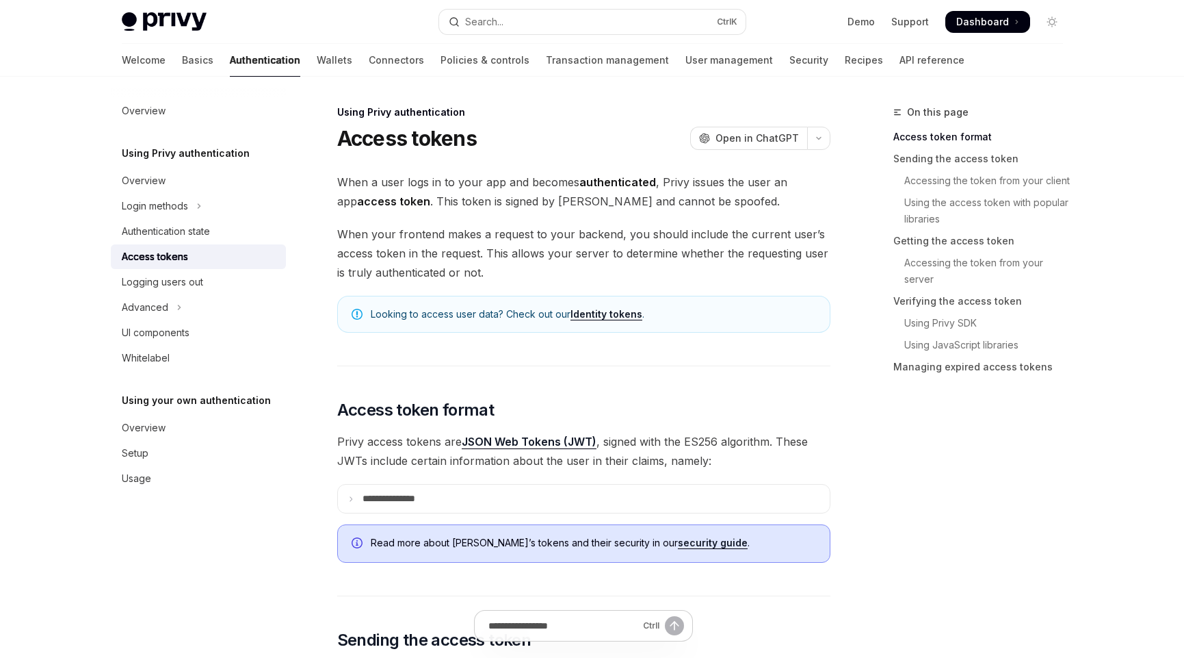
scroll to position [478, 0]
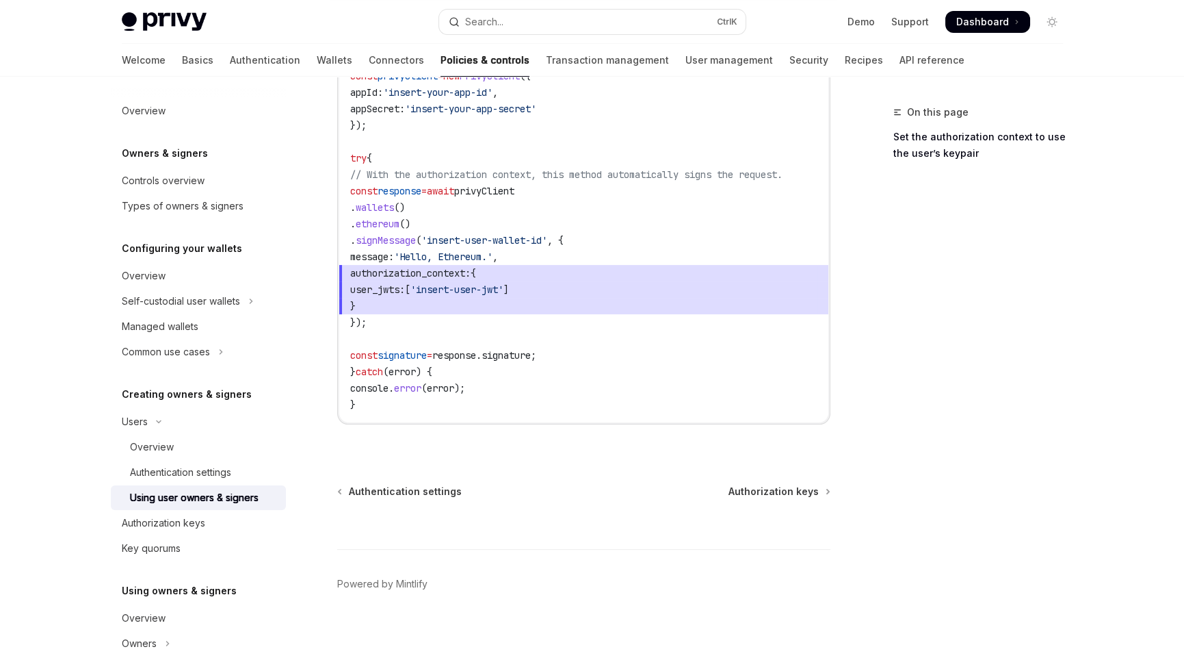
scroll to position [933, 0]
